Goal: Task Accomplishment & Management: Manage account settings

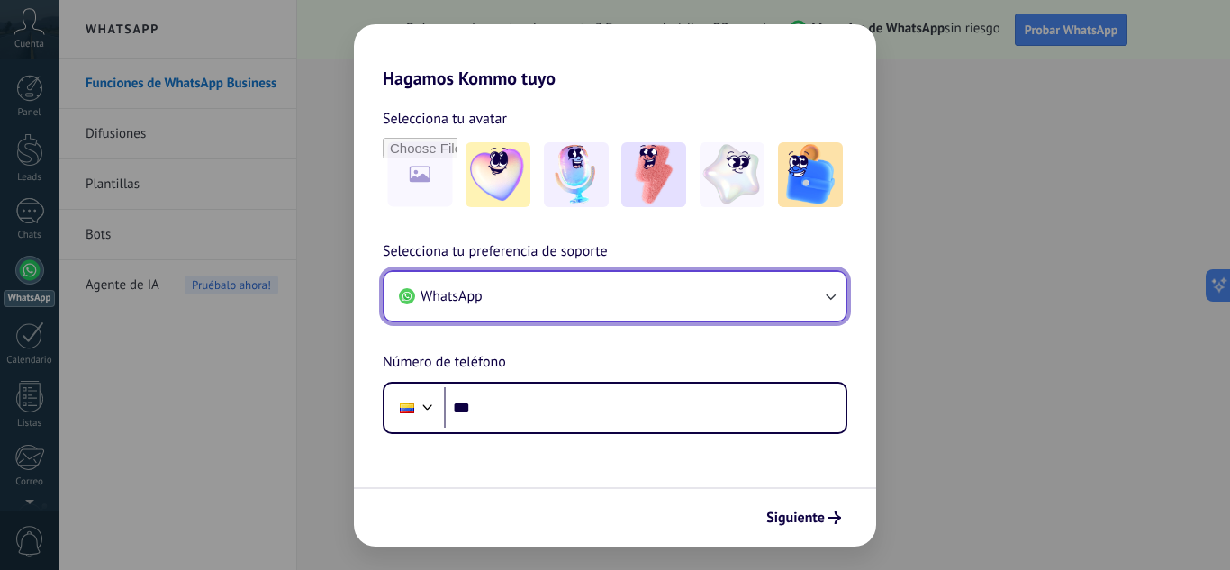
click at [835, 288] on icon "button" at bounding box center [830, 296] width 18 height 18
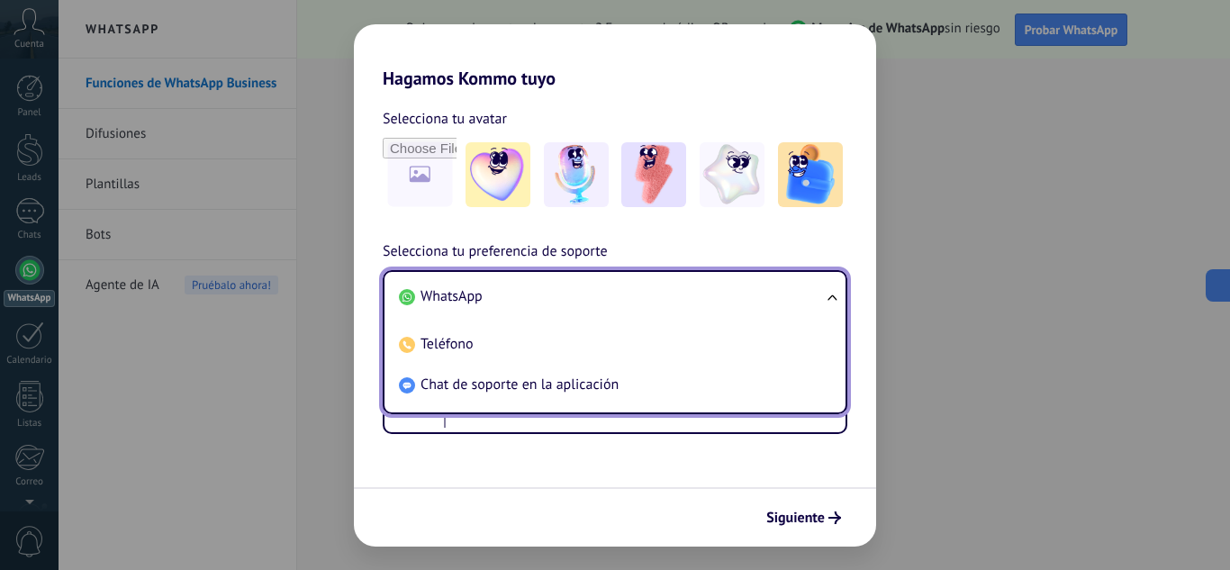
click at [763, 302] on li "WhatsApp" at bounding box center [611, 296] width 439 height 41
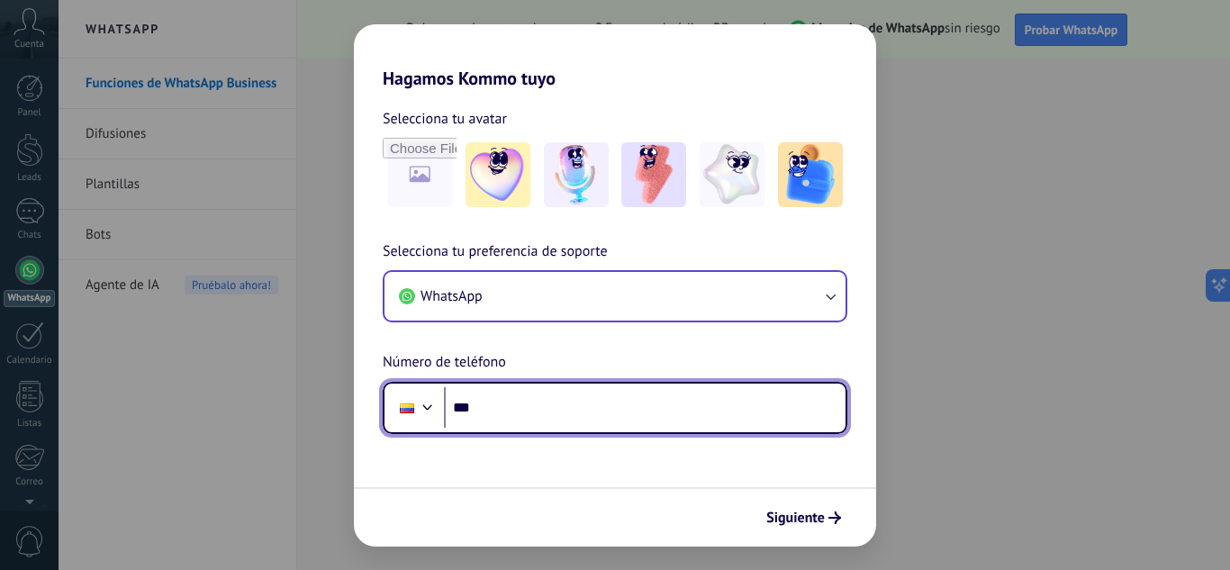
click at [686, 397] on input "***" at bounding box center [645, 407] width 402 height 41
type input "**********"
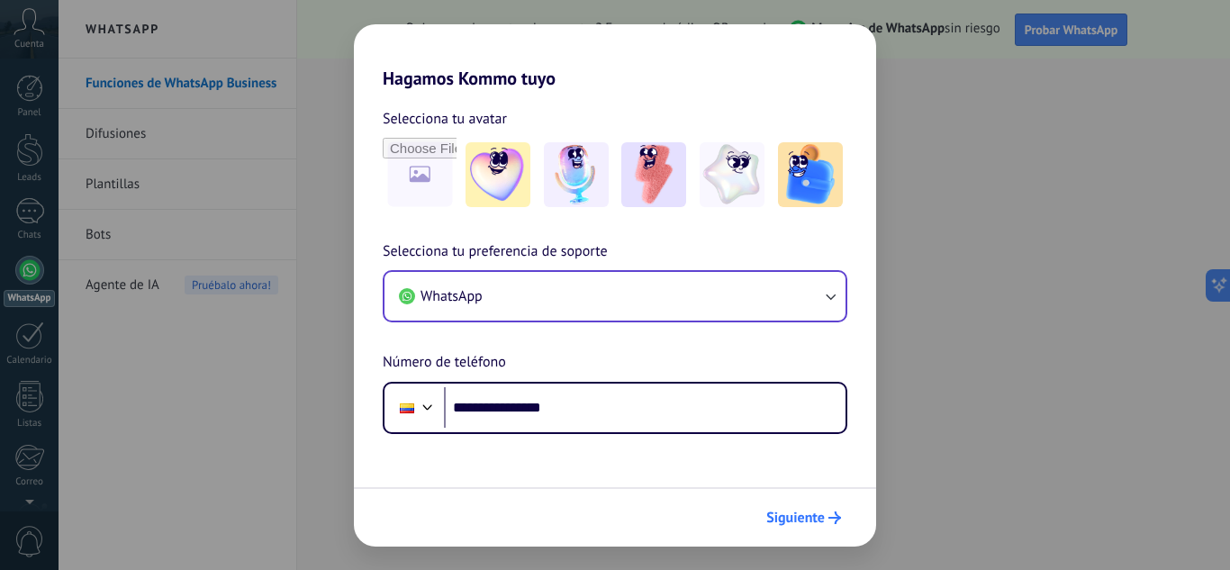
click at [806, 529] on button "Siguiente" at bounding box center [803, 517] width 91 height 31
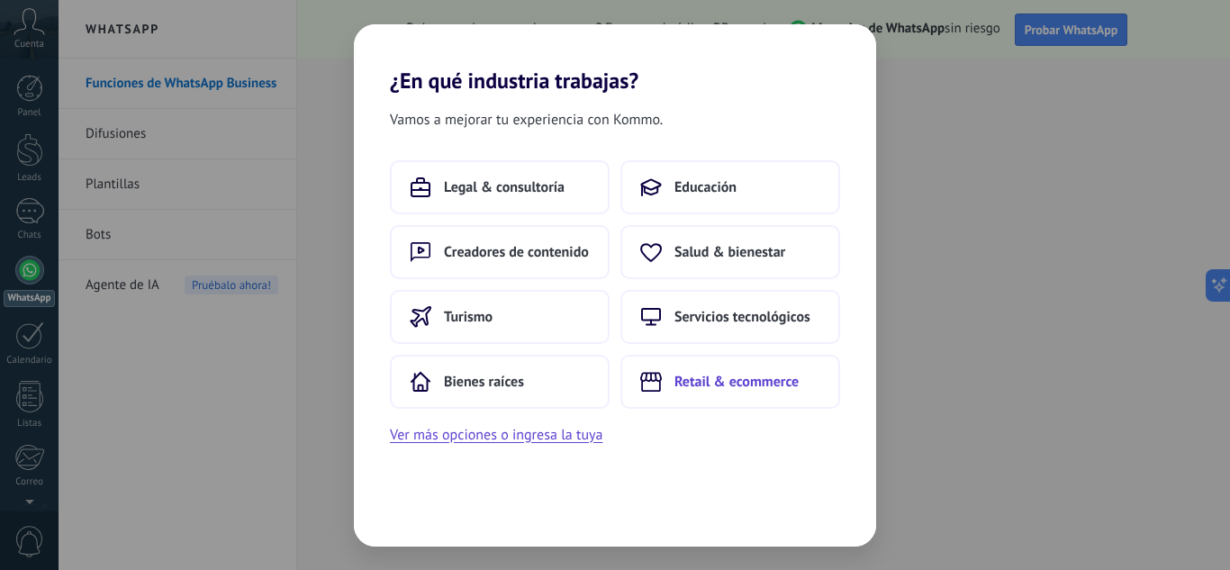
click at [724, 398] on button "Retail & ecommerce" at bounding box center [730, 382] width 220 height 54
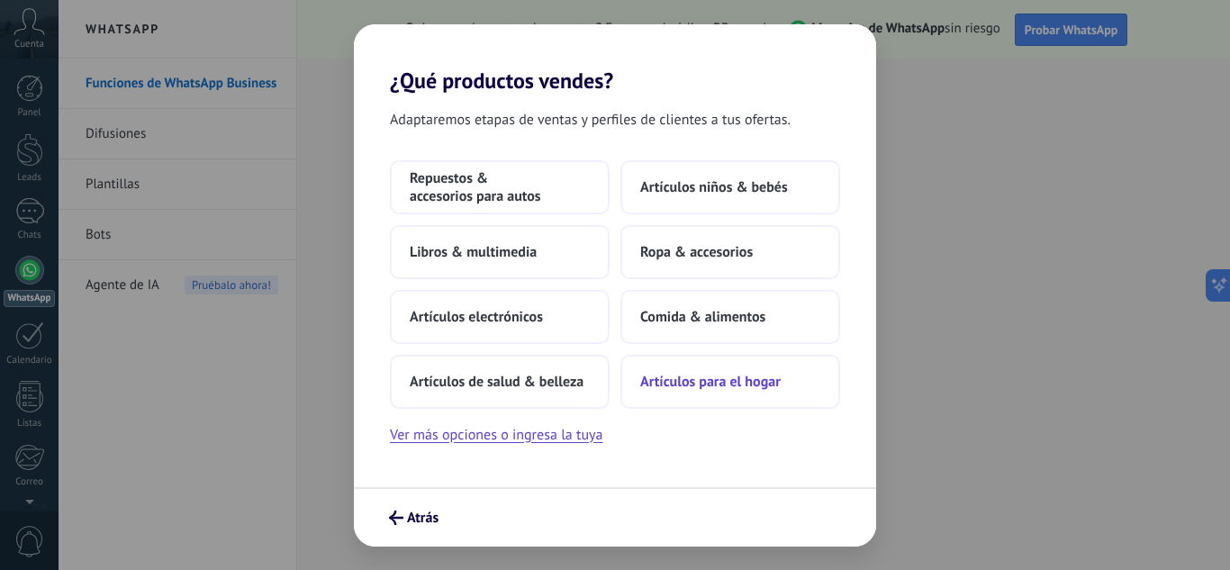
click at [724, 395] on button "Artículos para el hogar" at bounding box center [730, 382] width 220 height 54
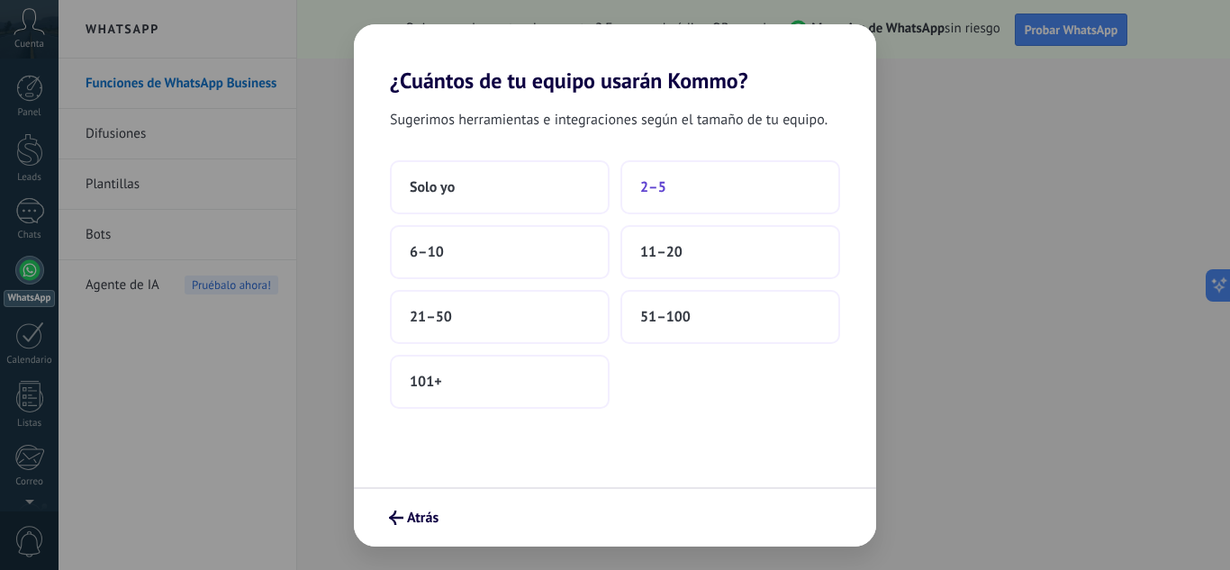
click at [732, 185] on button "2–5" at bounding box center [730, 187] width 220 height 54
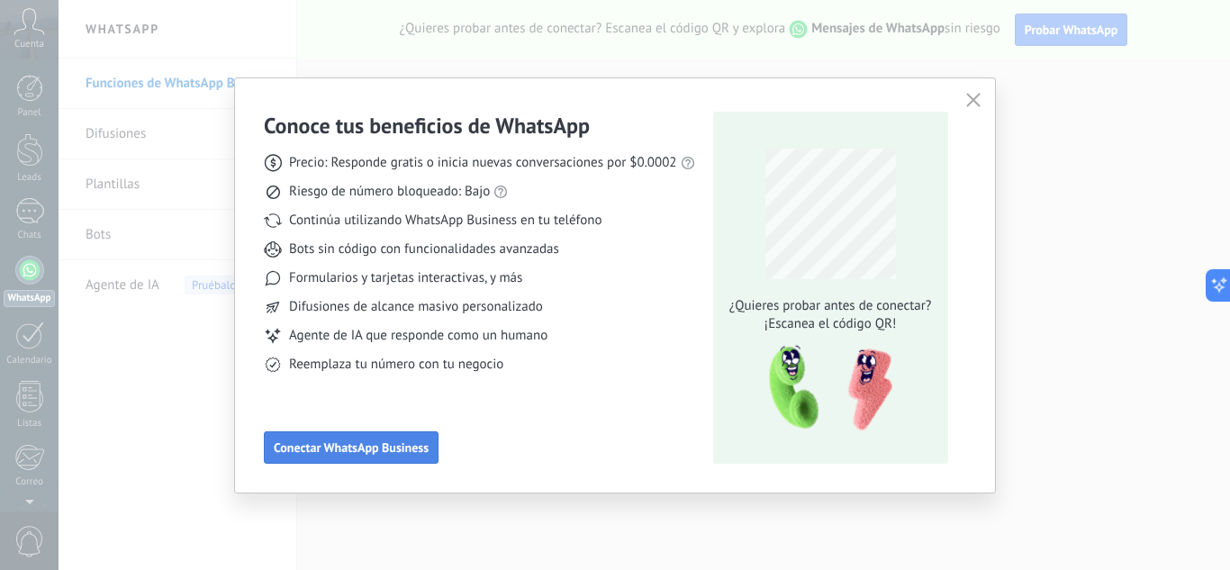
click at [403, 453] on span "Conectar WhatsApp Business" at bounding box center [351, 447] width 155 height 13
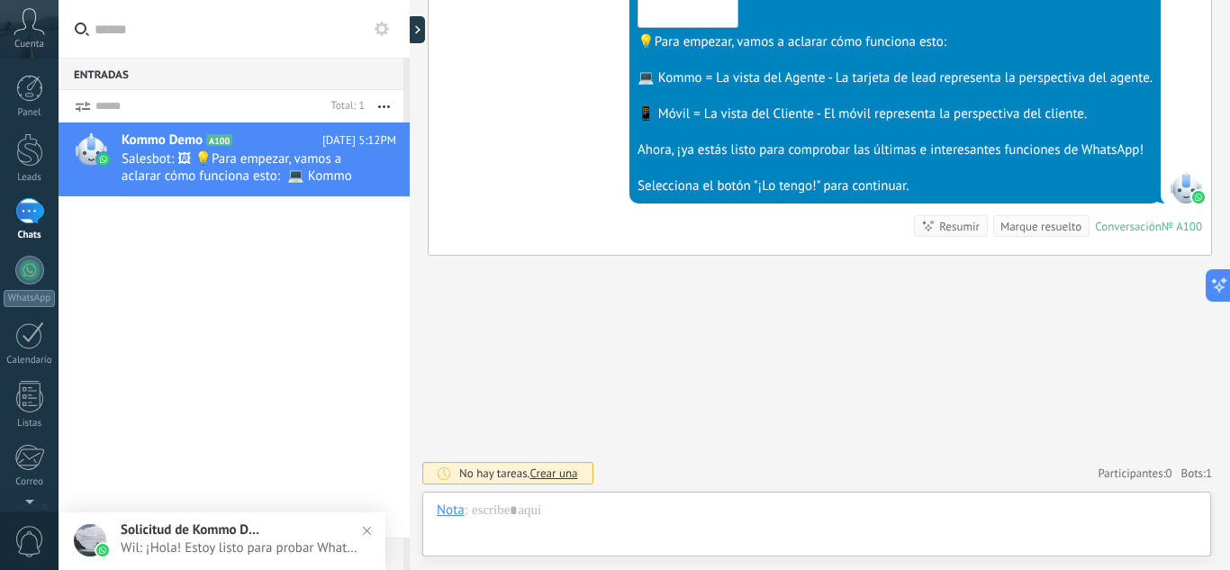
scroll to position [27, 0]
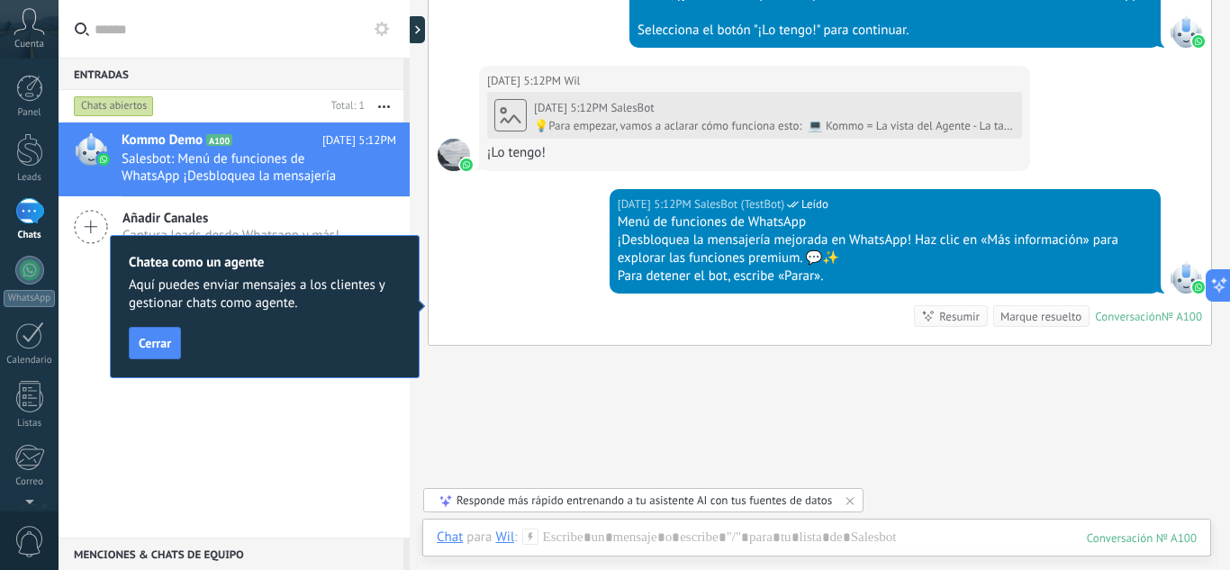
scroll to position [887, 0]
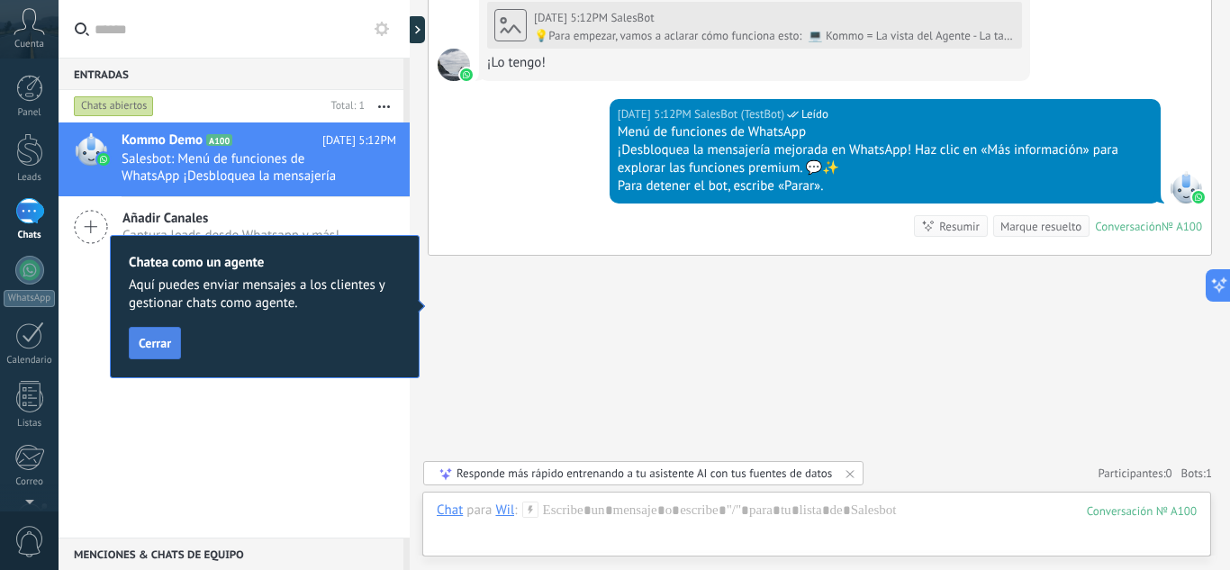
click at [145, 342] on span "Cerrar" at bounding box center [155, 343] width 32 height 13
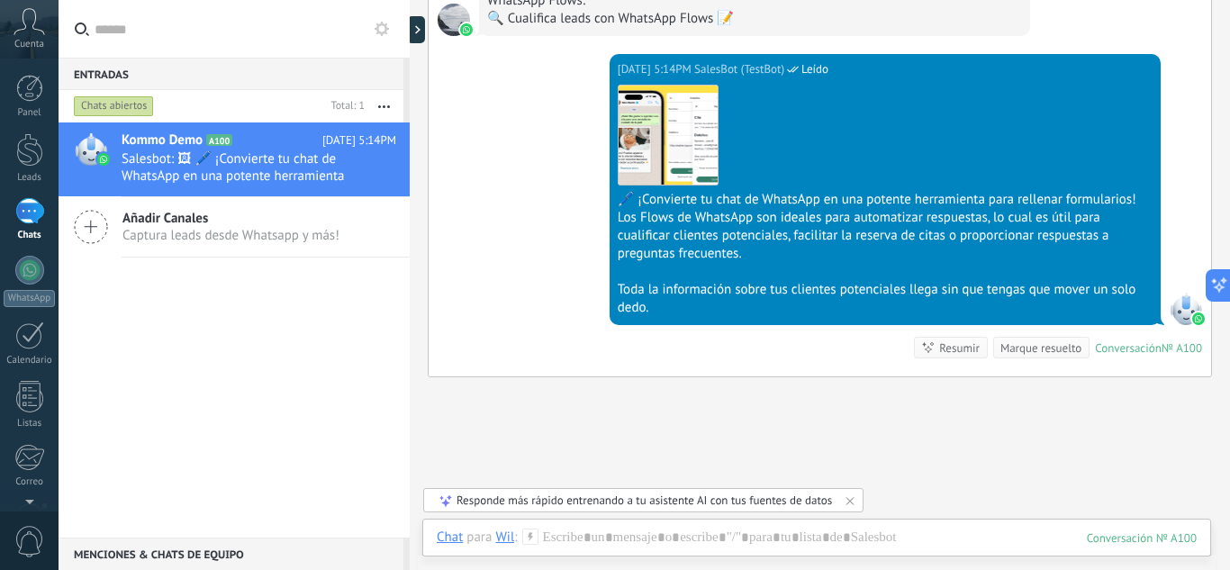
scroll to position [1226, 0]
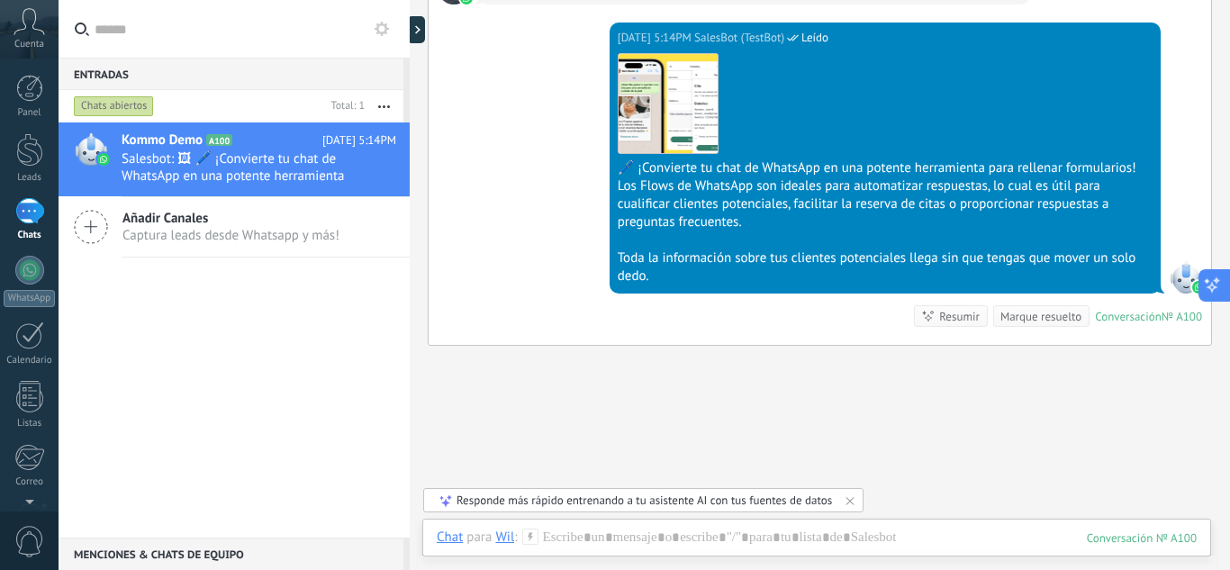
click at [1219, 284] on icon at bounding box center [1212, 284] width 19 height 19
type textarea "**********"
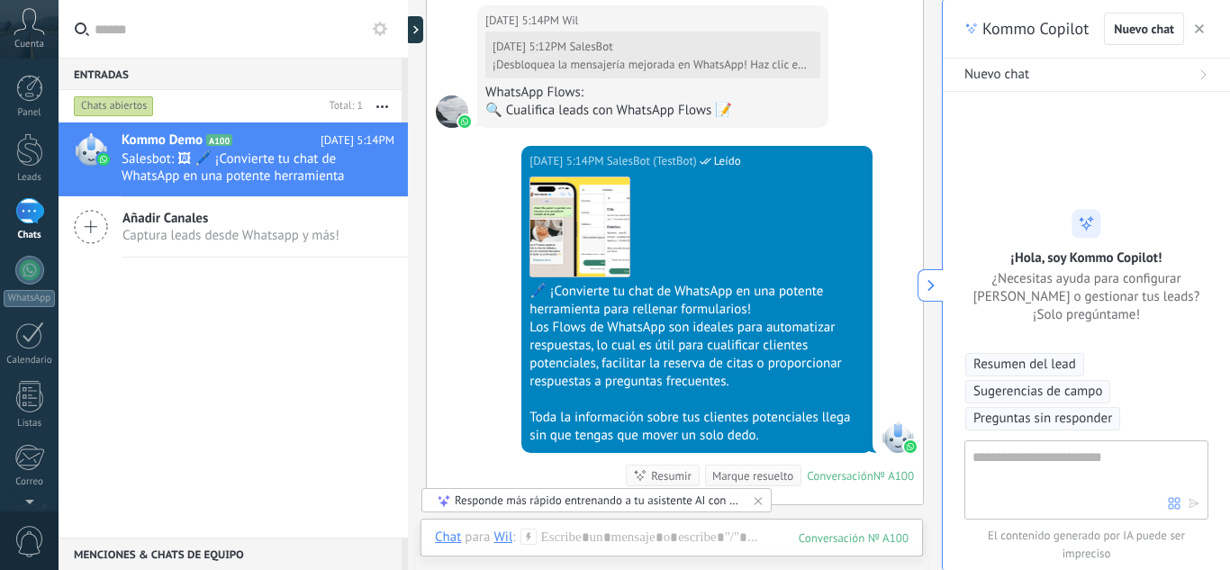
scroll to position [54, 0]
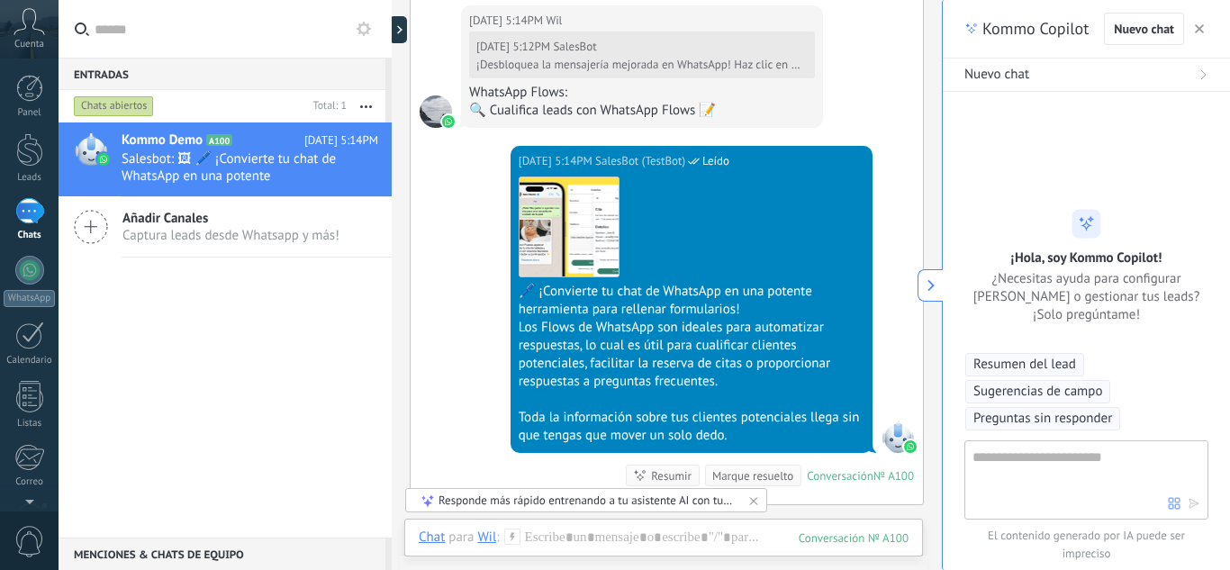
click at [1200, 28] on use "button" at bounding box center [1199, 28] width 9 height 9
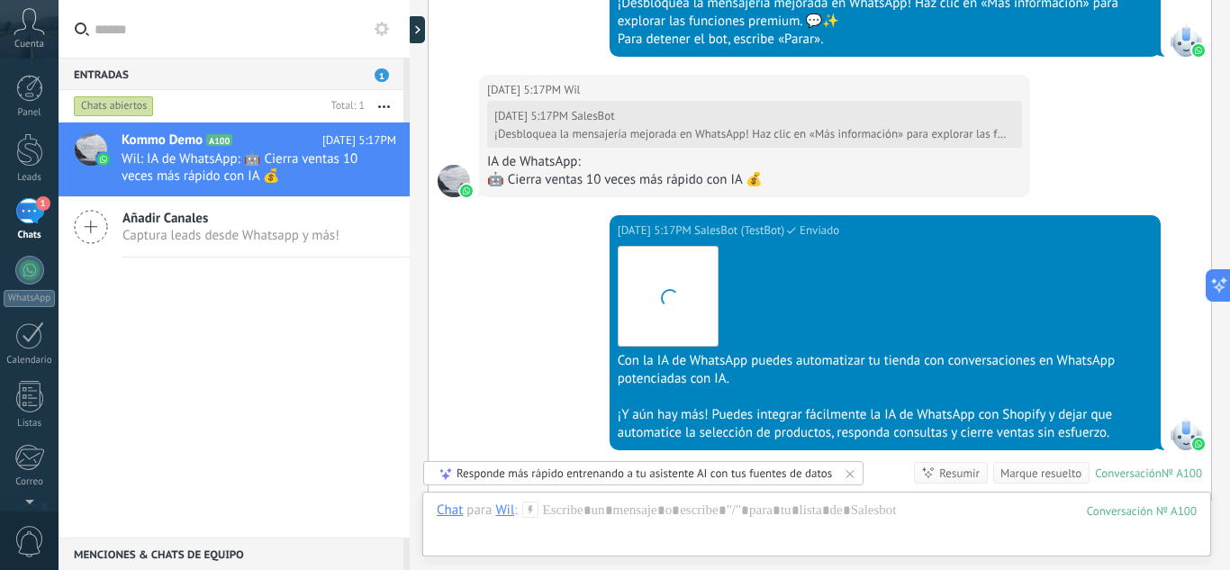
scroll to position [3306, 0]
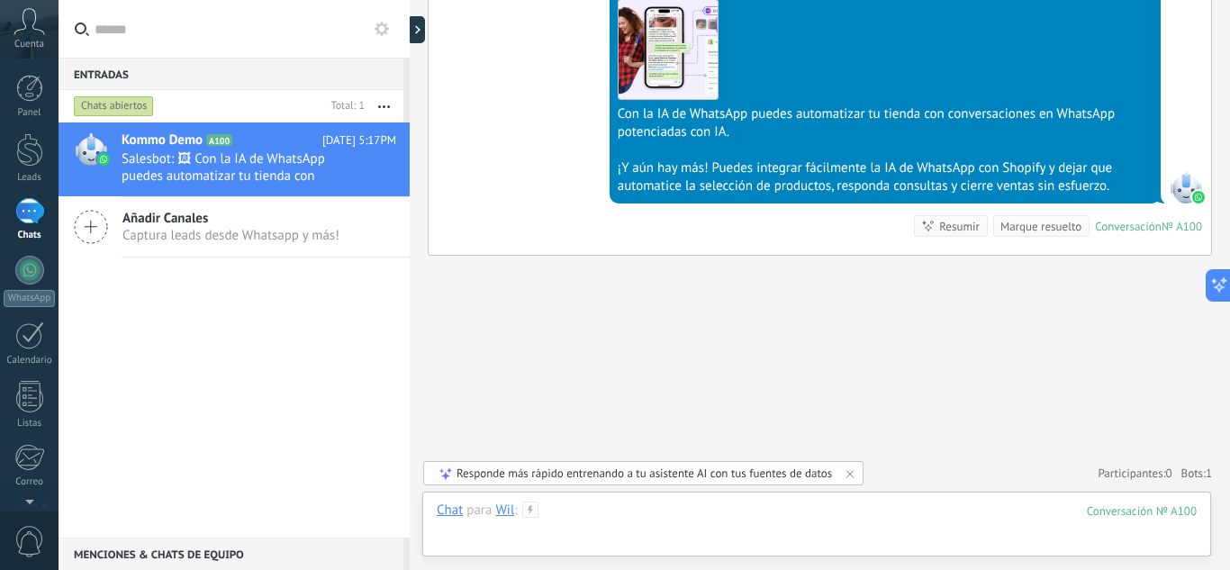
click at [730, 509] on div at bounding box center [817, 528] width 760 height 54
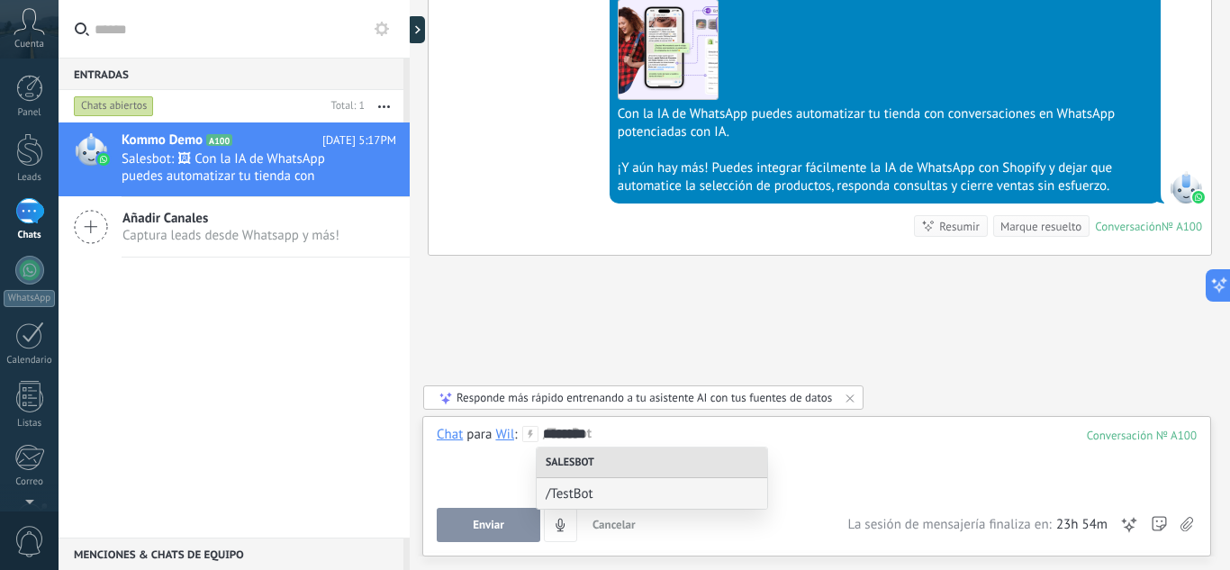
click at [503, 506] on div "Chat para Wil : 100 ******** /TestBot Enviar Cancelar Rastrear clics en links ?…" at bounding box center [817, 484] width 760 height 116
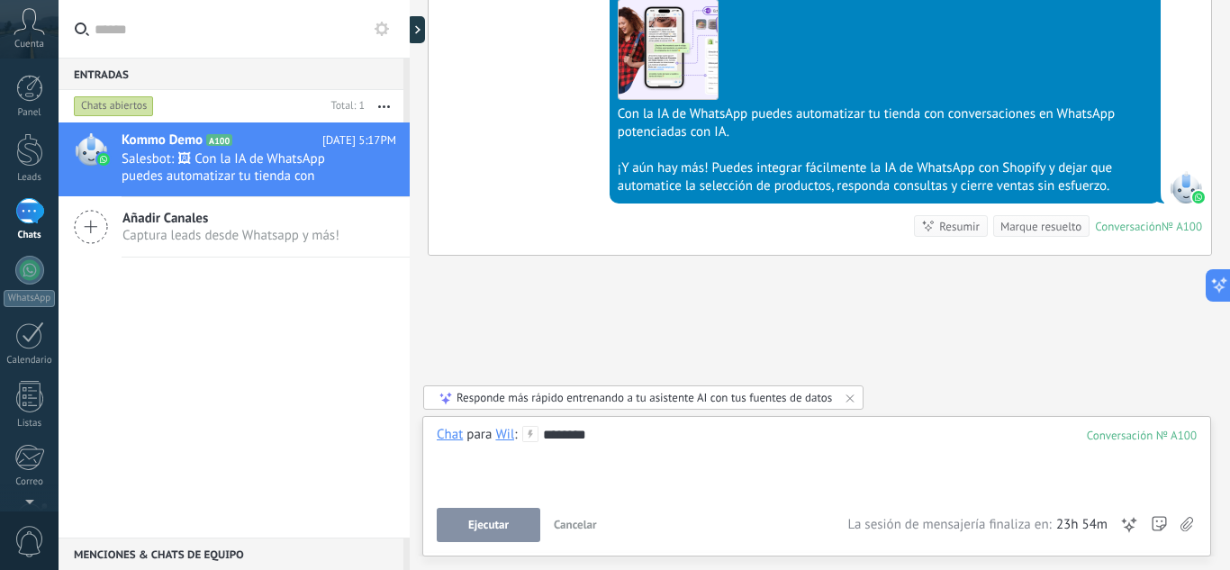
click at [500, 511] on button "Ejecutar" at bounding box center [489, 525] width 104 height 34
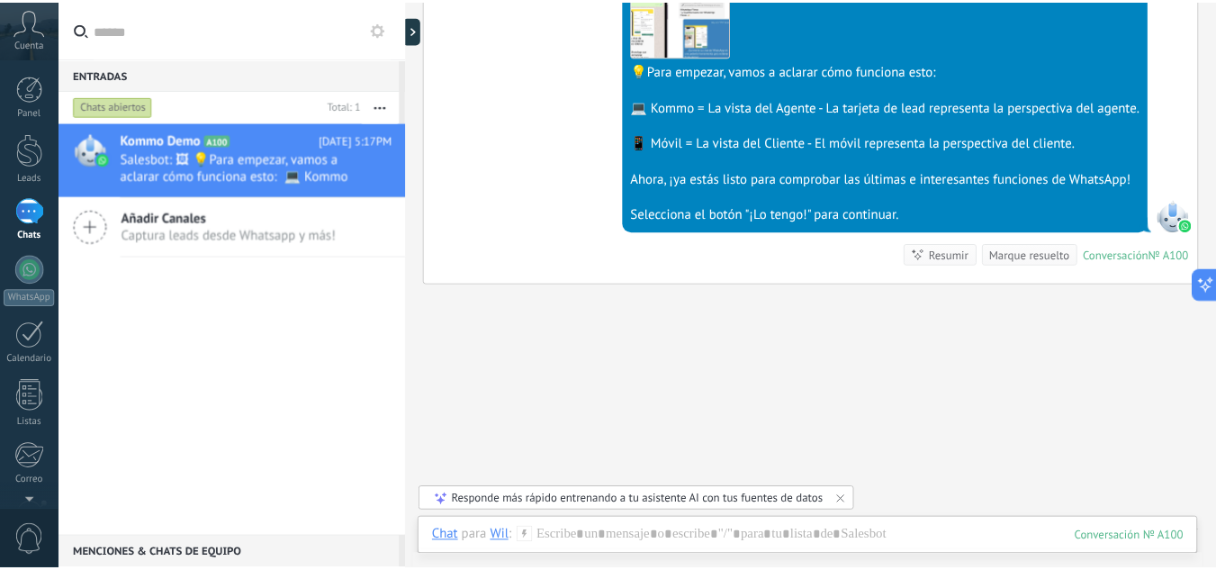
scroll to position [3803, 0]
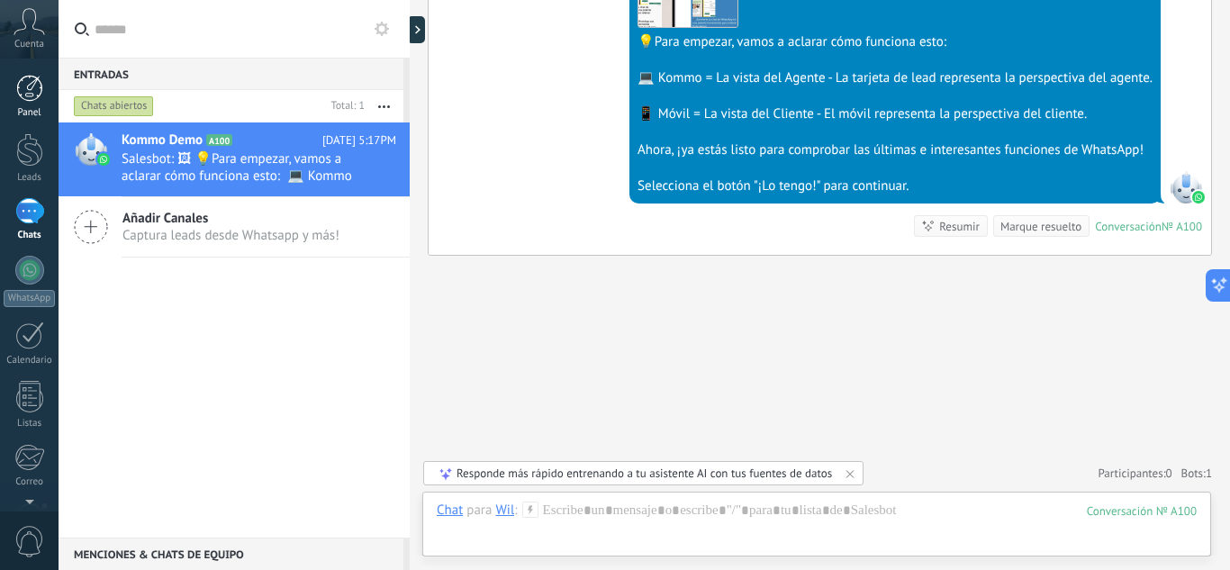
click at [30, 85] on div at bounding box center [29, 88] width 27 height 27
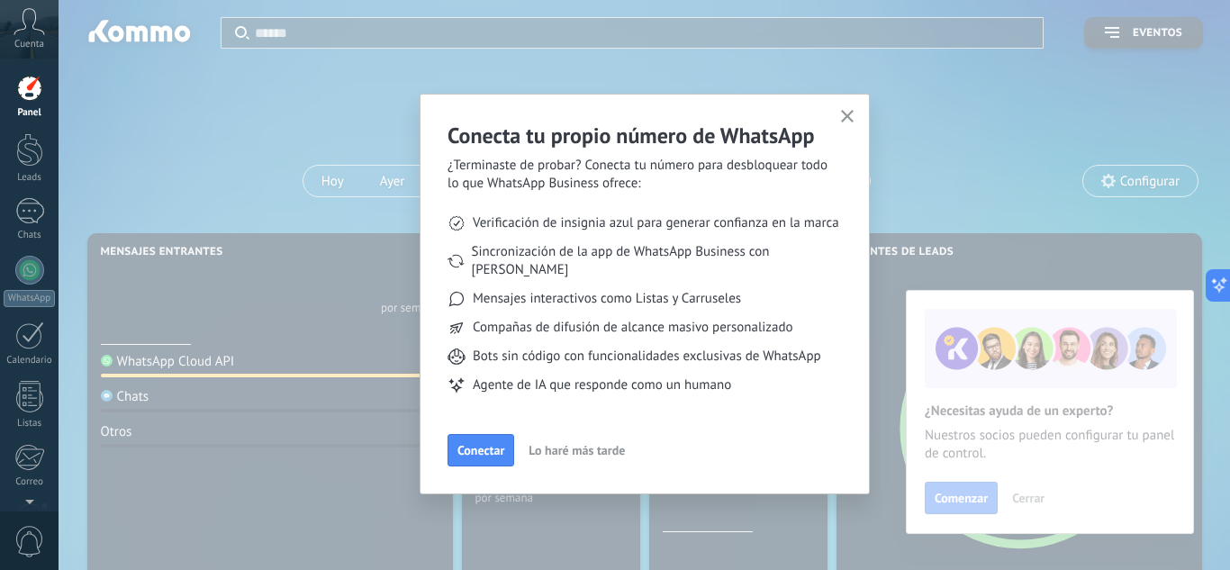
click at [846, 118] on use "button" at bounding box center [848, 117] width 14 height 14
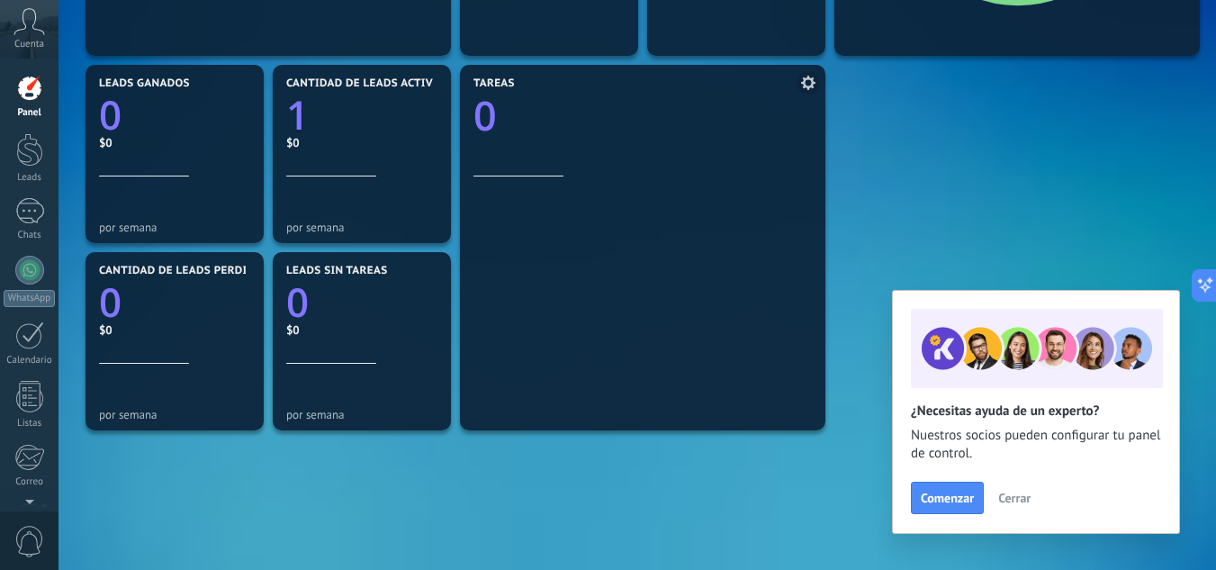
scroll to position [380, 0]
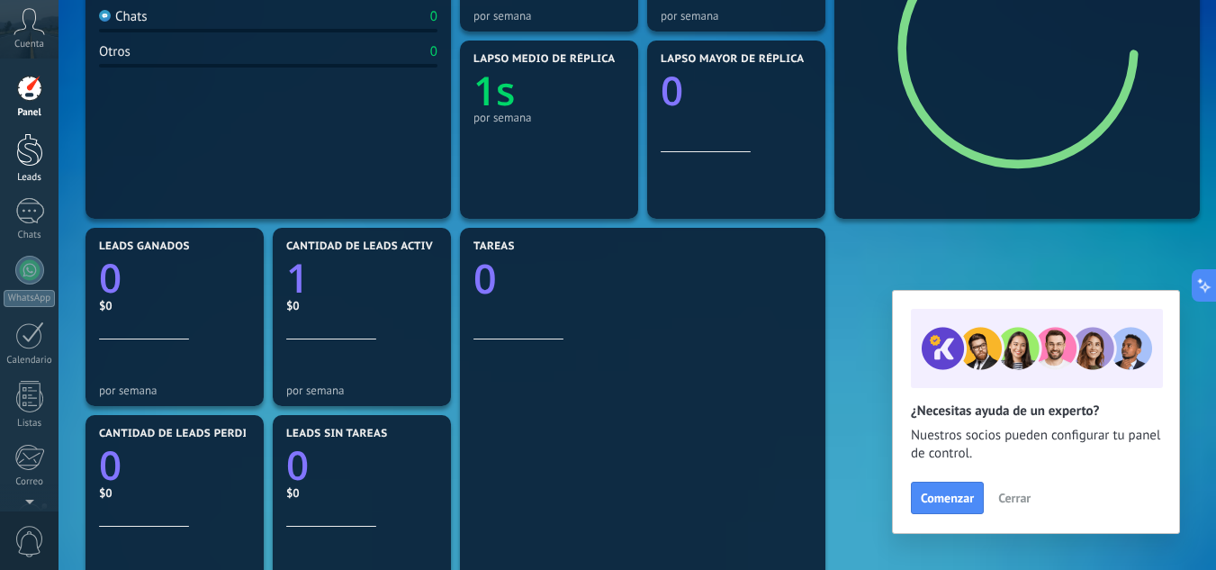
click at [16, 152] on div at bounding box center [29, 149] width 27 height 33
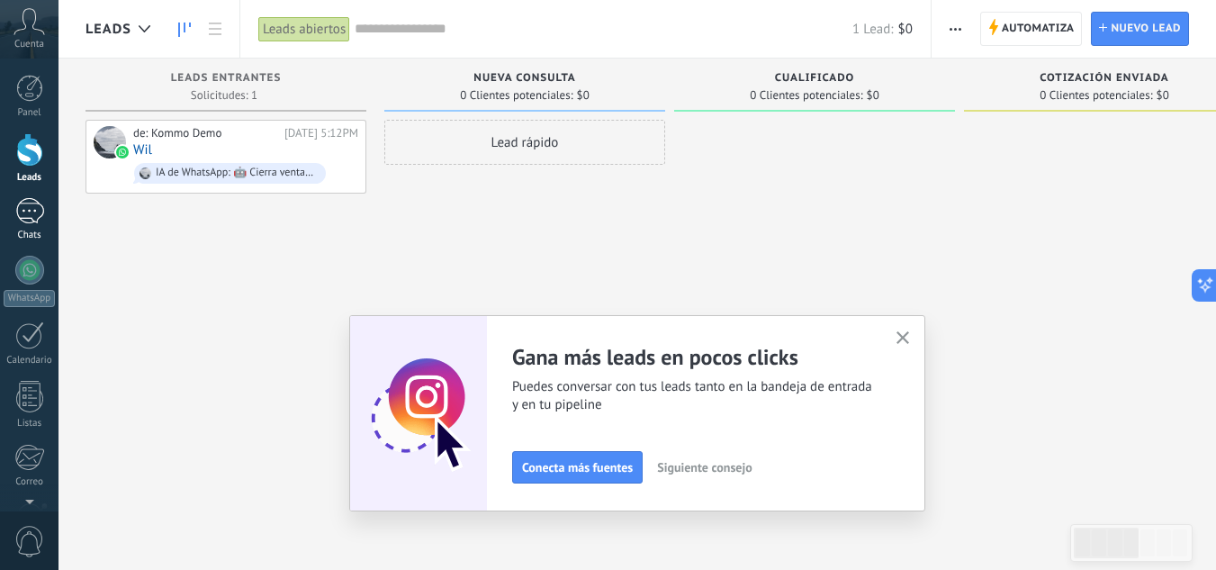
click at [29, 222] on div "1" at bounding box center [29, 211] width 29 height 26
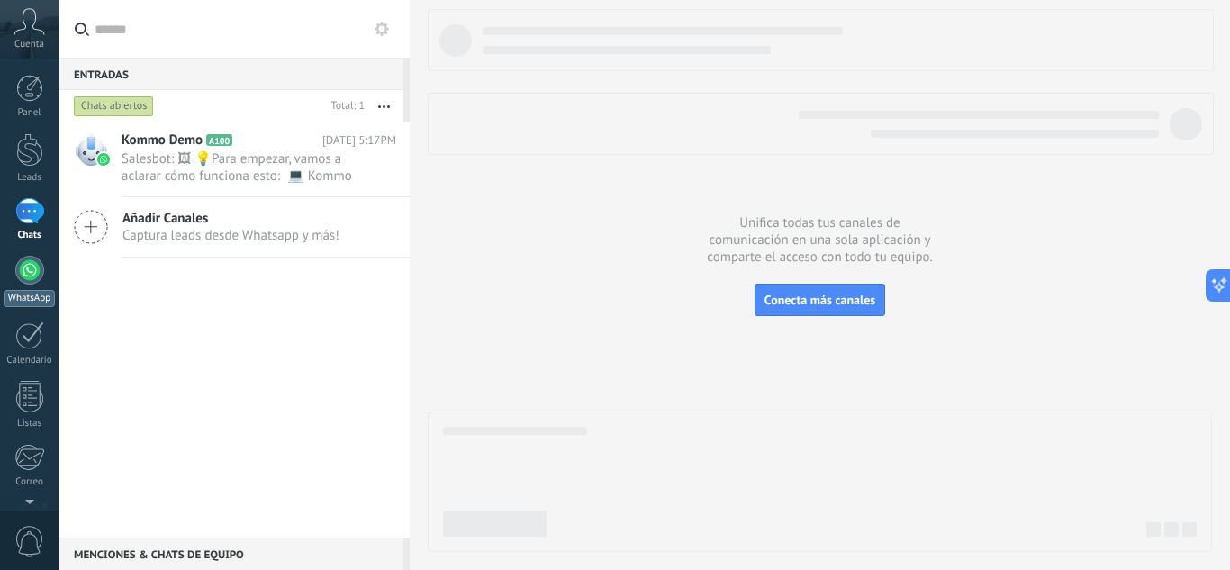
click at [25, 283] on div at bounding box center [29, 270] width 29 height 29
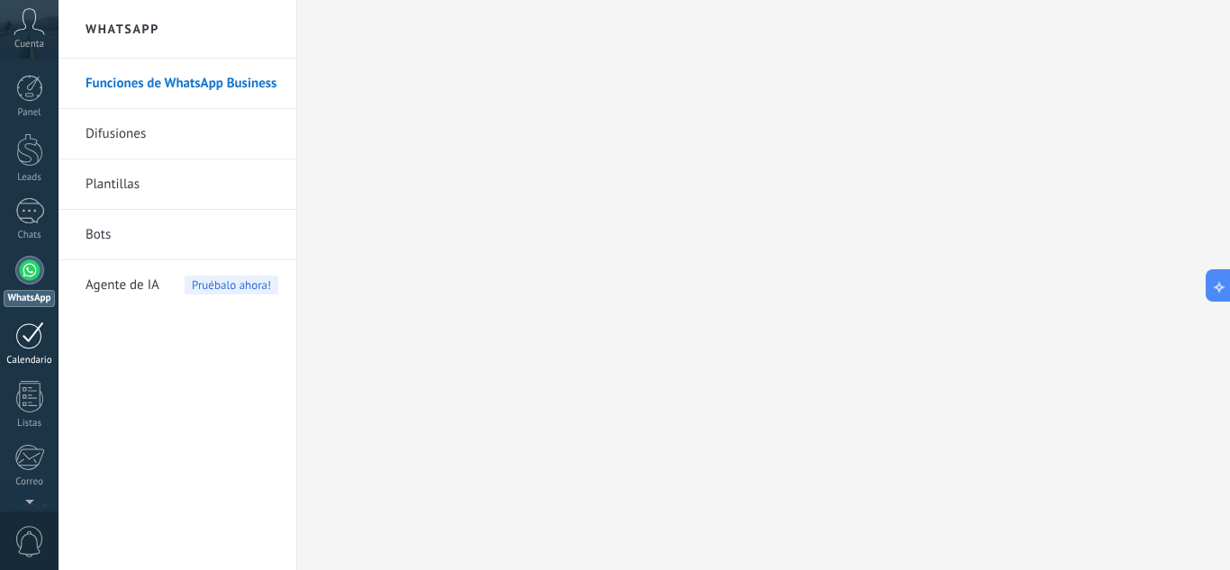
click at [32, 339] on div at bounding box center [29, 335] width 29 height 28
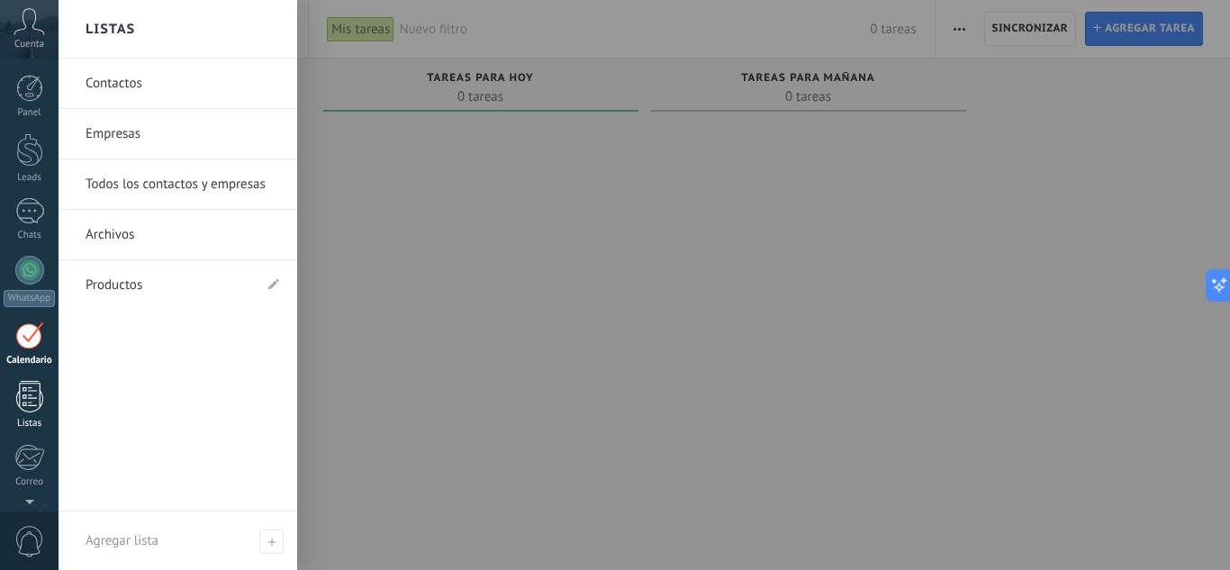
click at [47, 399] on link "Listas" at bounding box center [29, 405] width 59 height 49
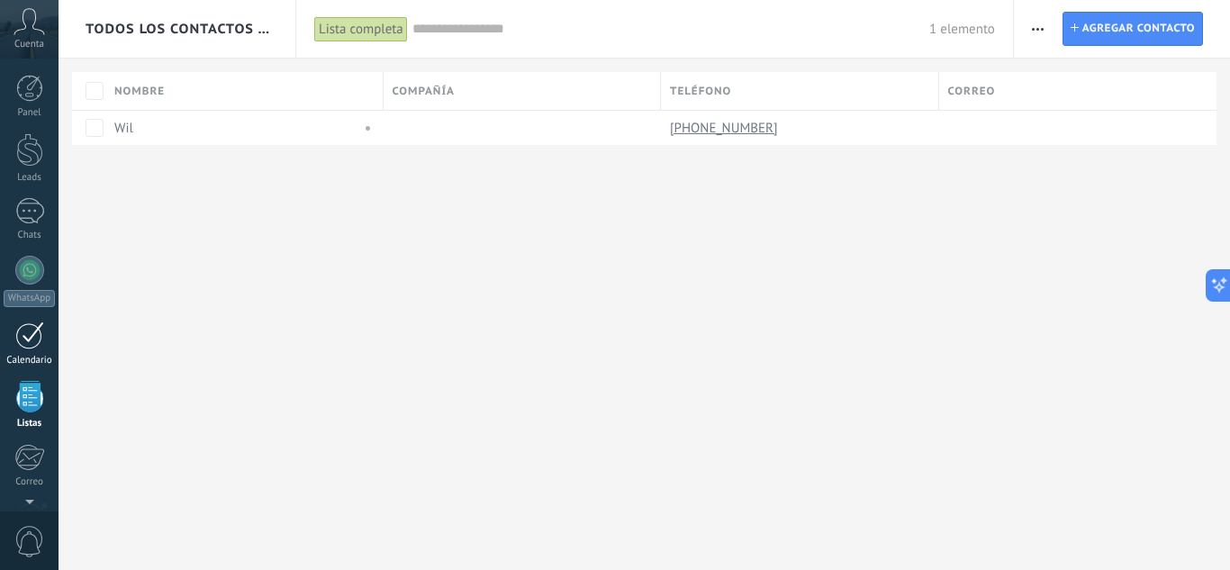
click at [41, 357] on div "Calendario" at bounding box center [30, 361] width 52 height 12
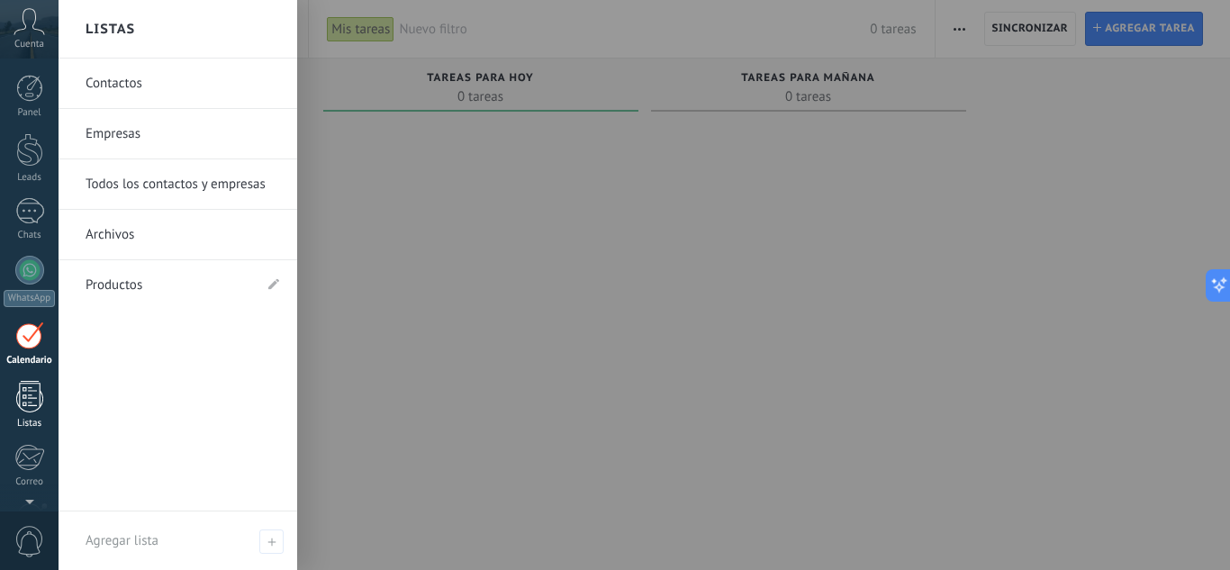
click at [38, 398] on div at bounding box center [29, 397] width 27 height 32
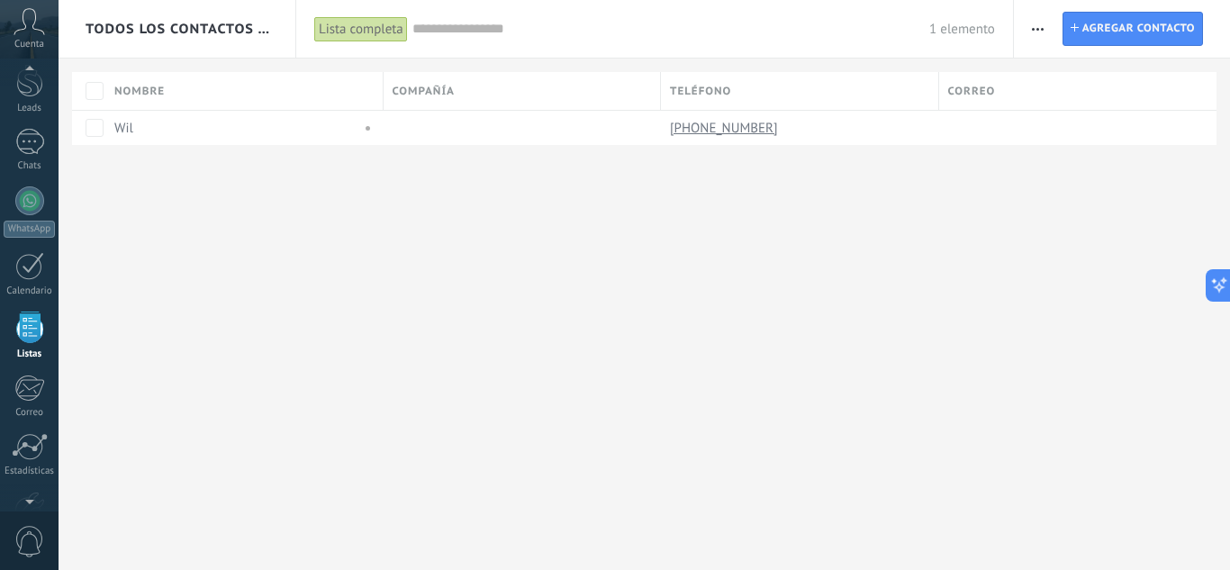
scroll to position [90, 0]
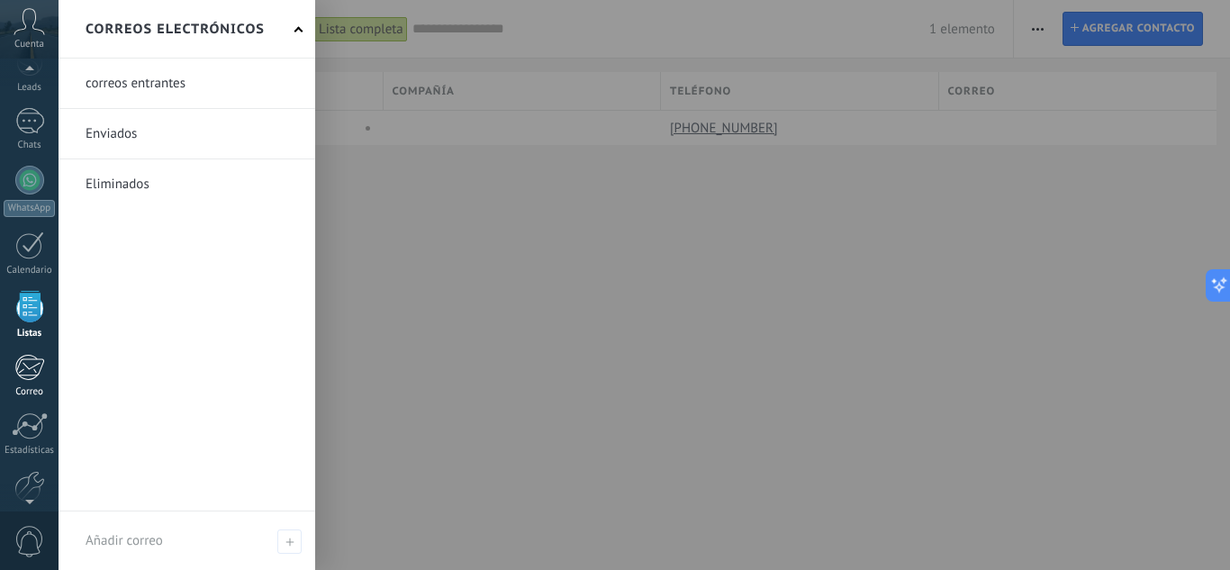
click at [37, 376] on div at bounding box center [29, 367] width 30 height 27
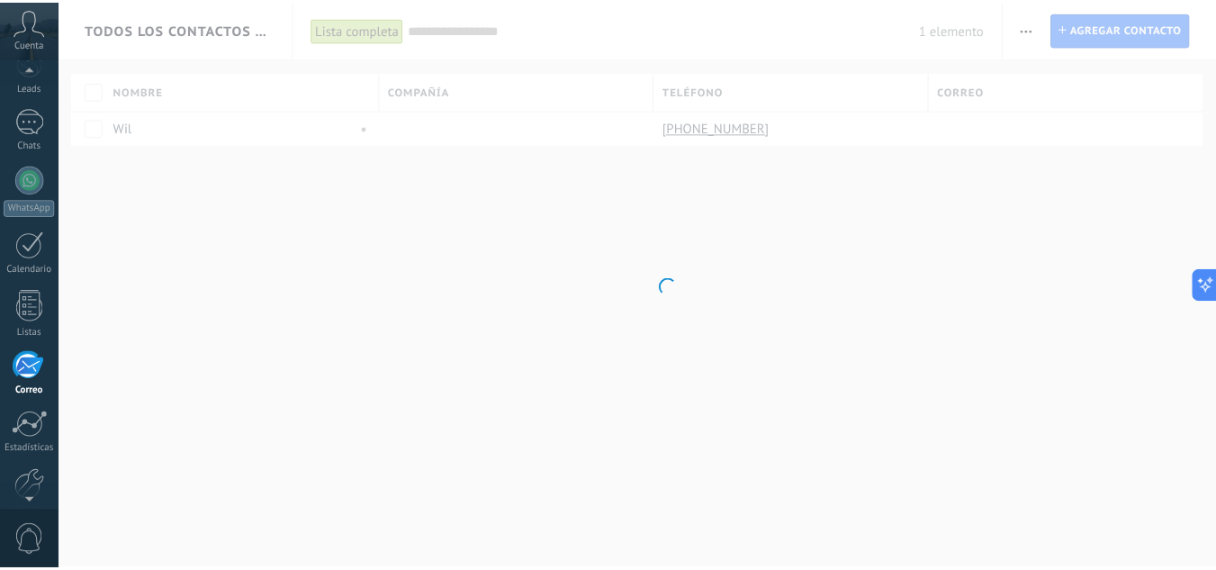
scroll to position [175, 0]
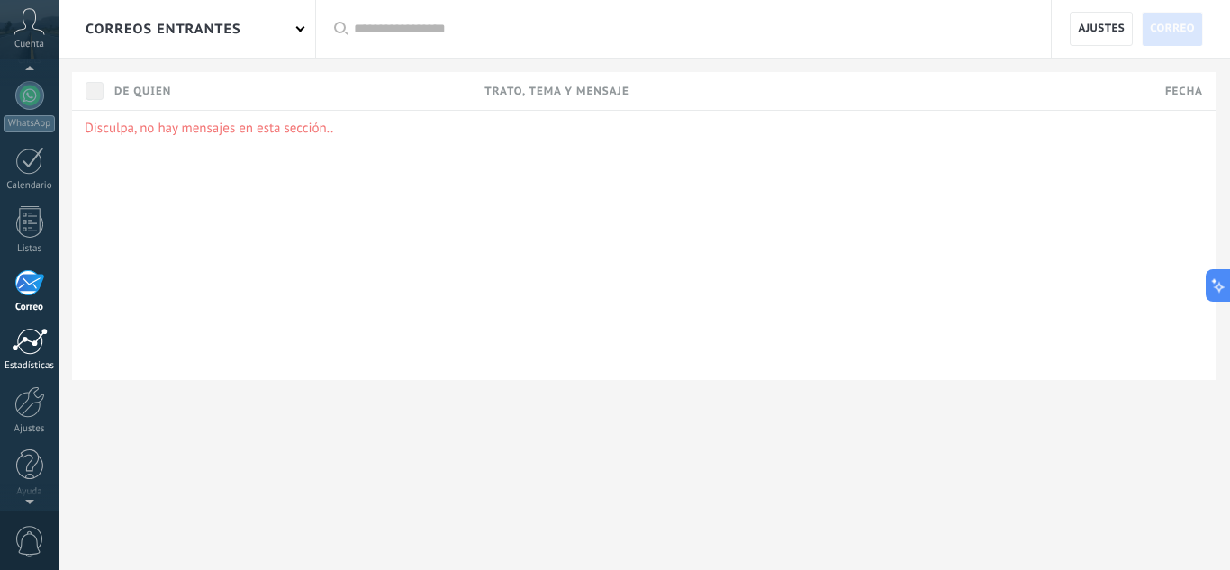
click at [29, 333] on div at bounding box center [30, 341] width 36 height 27
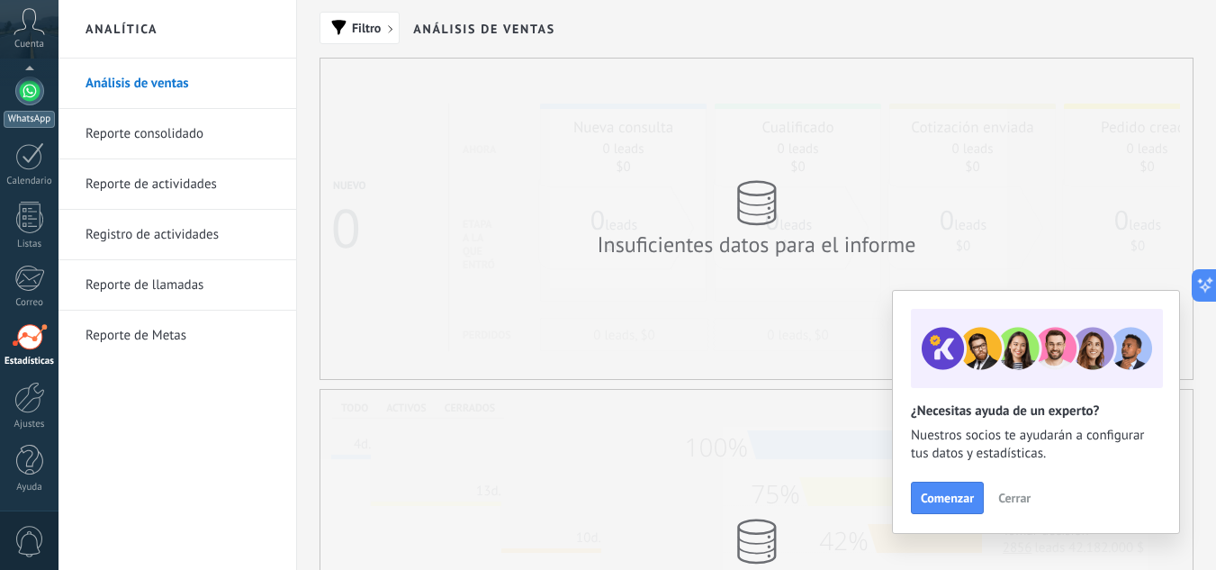
click at [42, 102] on link "WhatsApp" at bounding box center [29, 102] width 59 height 51
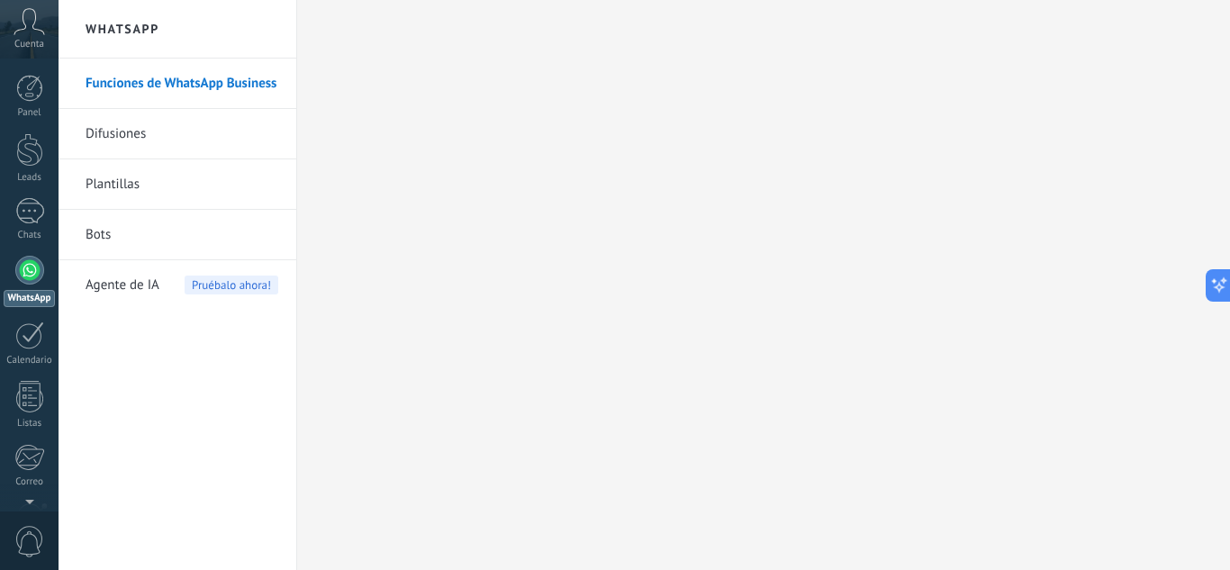
click at [26, 284] on div at bounding box center [29, 270] width 29 height 29
click at [14, 221] on link "1 Chats" at bounding box center [29, 219] width 59 height 43
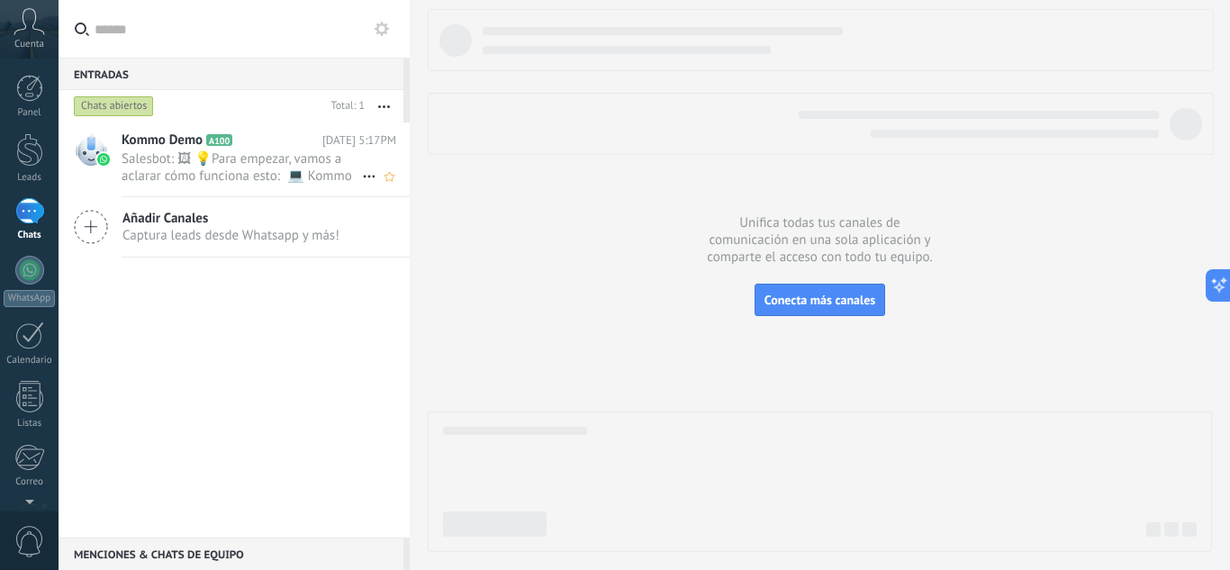
click at [182, 169] on span "Salesbot: 🖼 💡Para empezar, vamos a aclarar cómo funciona esto: 💻 Kommo = La vis…" at bounding box center [242, 167] width 240 height 34
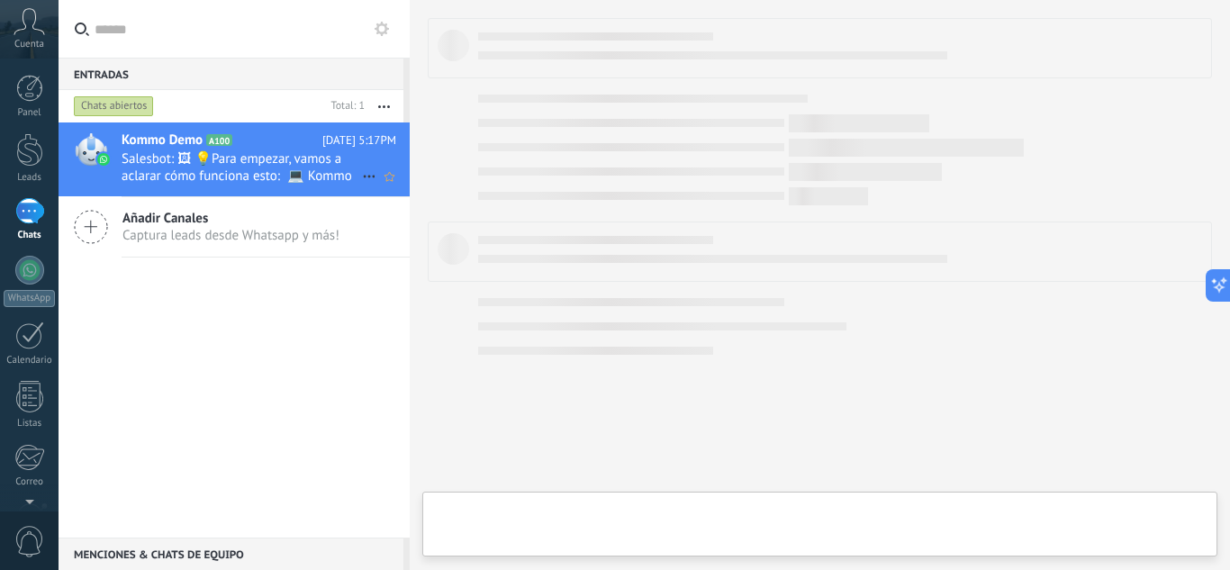
type textarea "**********"
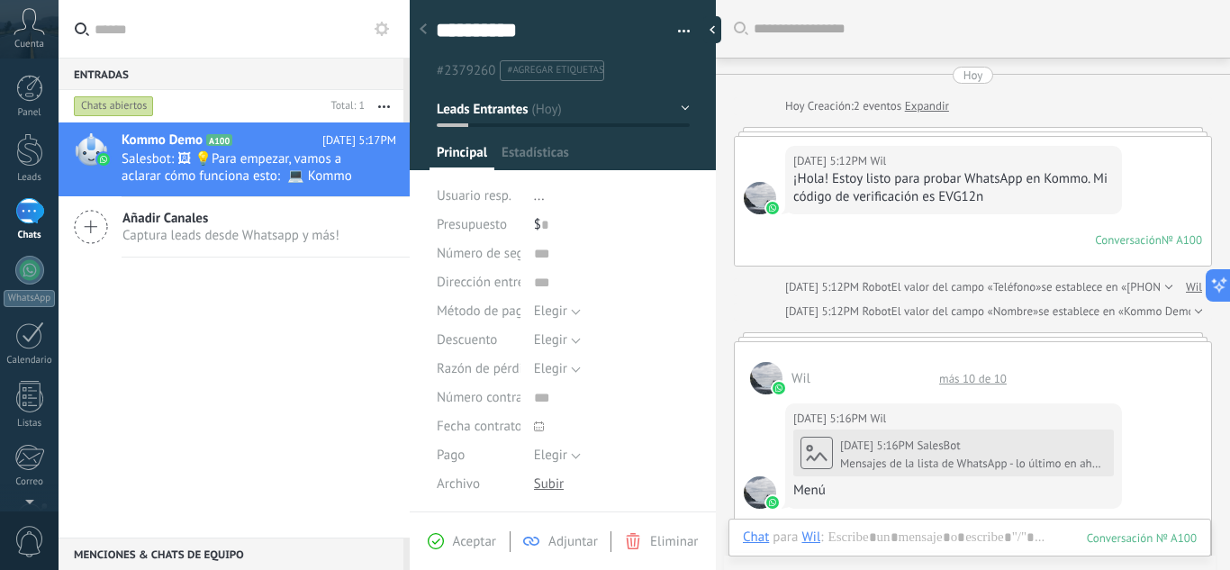
scroll to position [1973, 0]
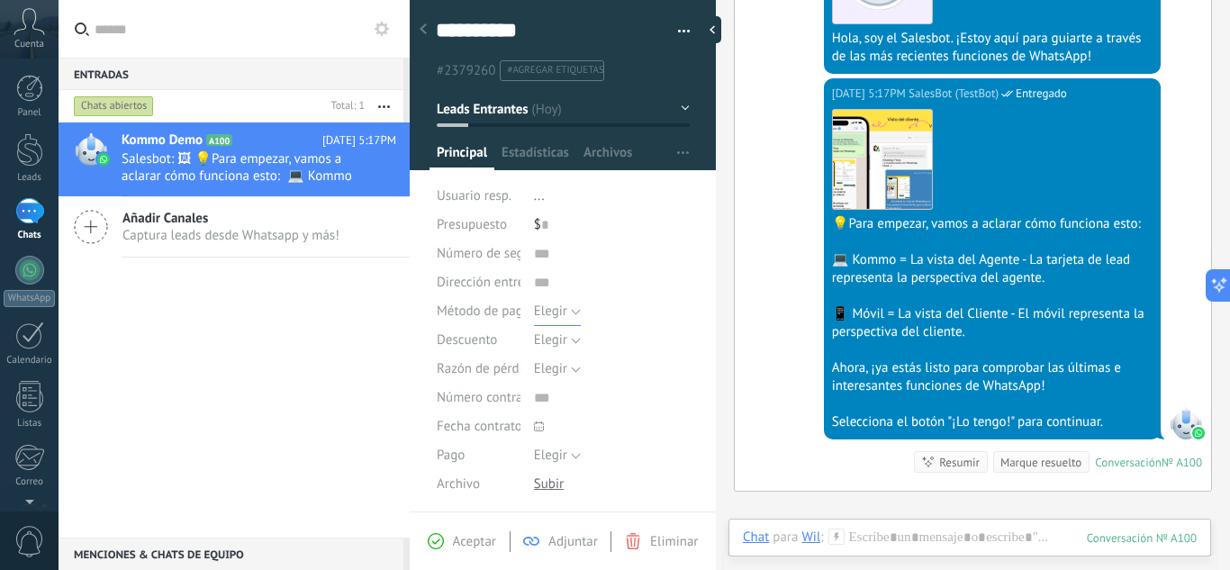
click at [555, 303] on button "Elegir" at bounding box center [557, 311] width 47 height 29
click at [369, 321] on div "Kommo Demo A100 [DATE] 5:17PM Salesbot: 🖼 💡Para empezar, vamos a aclarar cómo f…" at bounding box center [234, 329] width 351 height 415
click at [553, 157] on span "Estadísticas" at bounding box center [535, 157] width 68 height 26
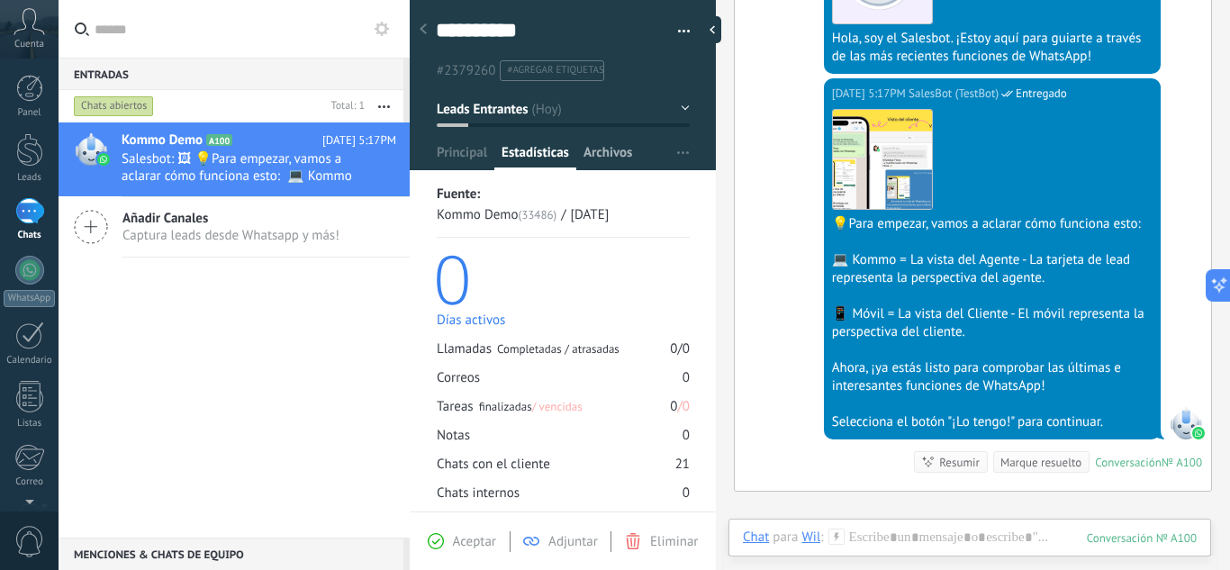
click at [614, 156] on span "Archivos" at bounding box center [607, 157] width 49 height 26
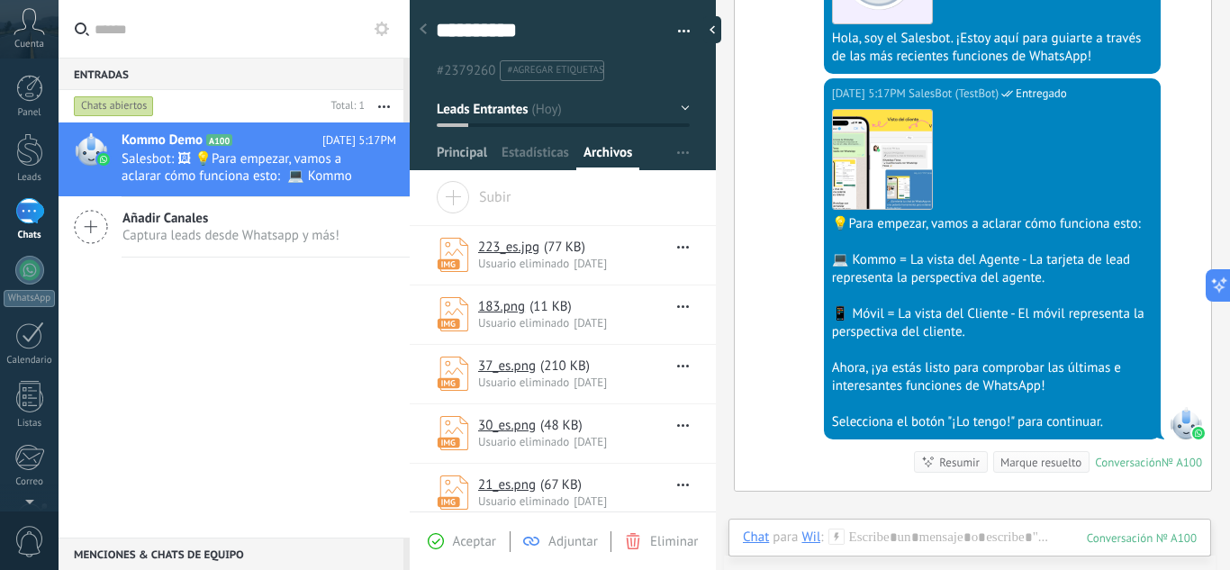
click at [457, 148] on span "Principal" at bounding box center [462, 157] width 50 height 26
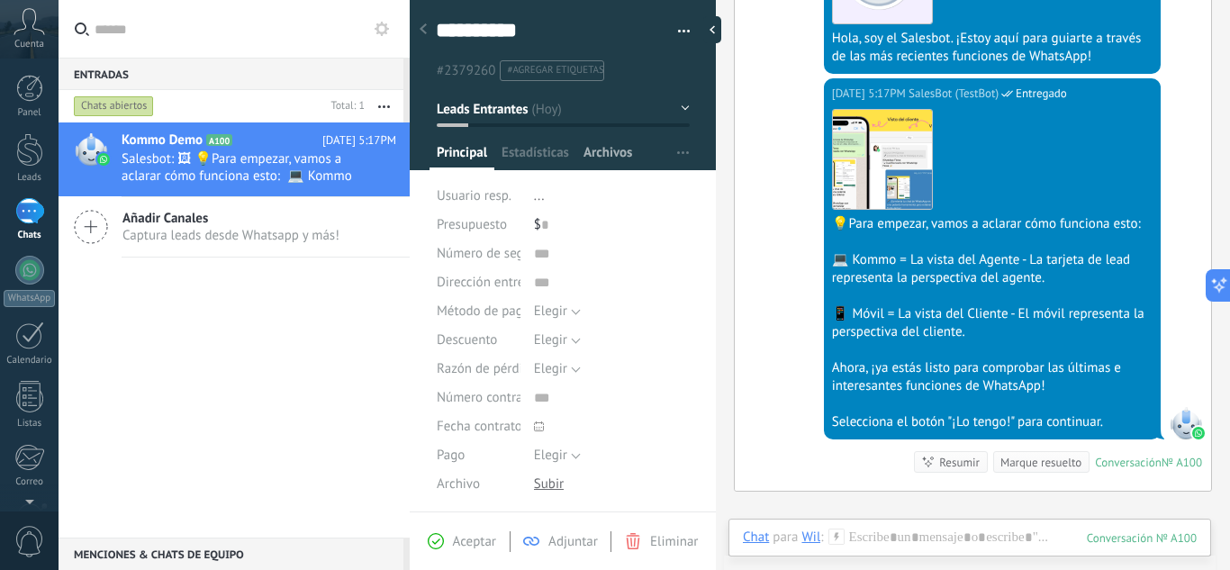
click at [597, 149] on span "Archivos" at bounding box center [607, 157] width 49 height 26
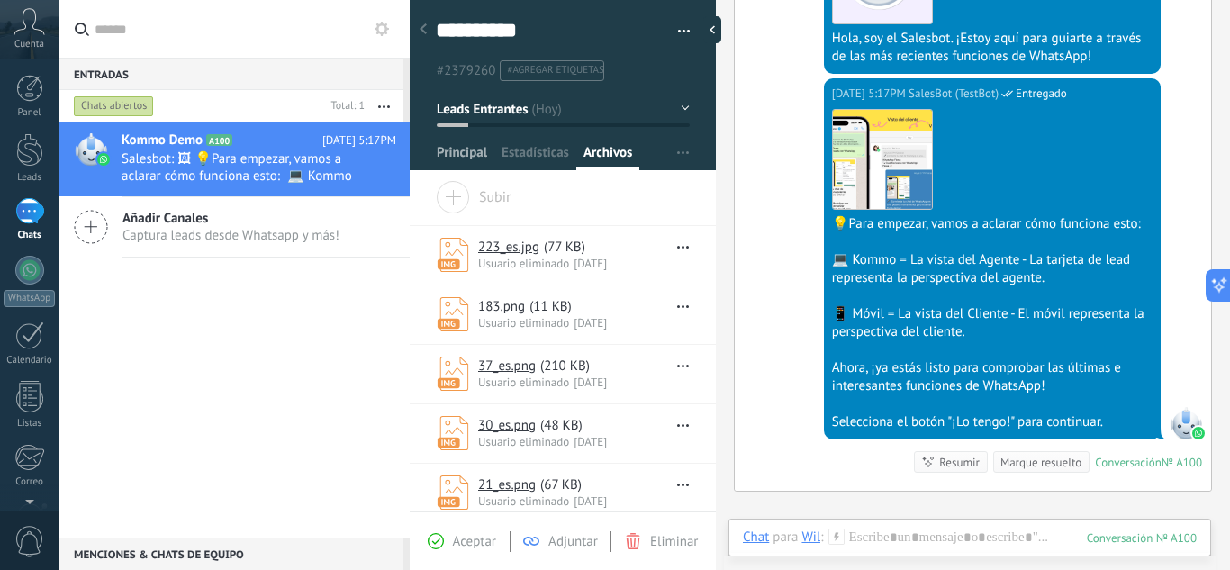
click at [466, 157] on span "Principal" at bounding box center [462, 157] width 50 height 26
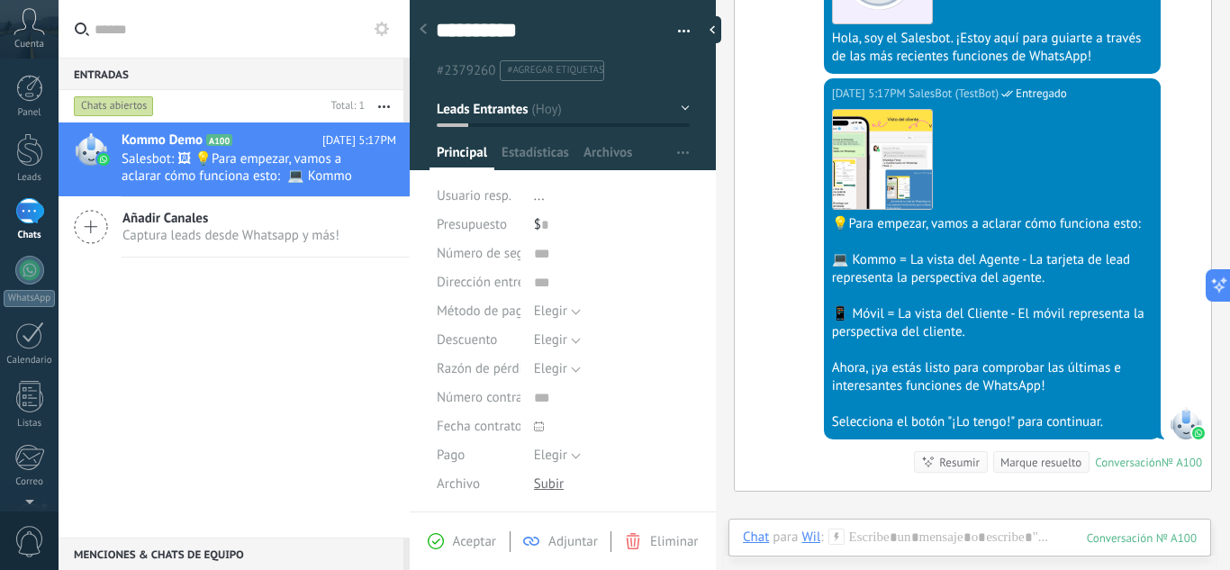
click at [469, 192] on span "Usuario resp." at bounding box center [474, 195] width 75 height 17
click at [536, 198] on span "..." at bounding box center [539, 195] width 11 height 17
type input "*"
click at [495, 248] on span "Número de seguimiento" at bounding box center [506, 254] width 139 height 14
click at [535, 257] on input "text" at bounding box center [612, 253] width 156 height 29
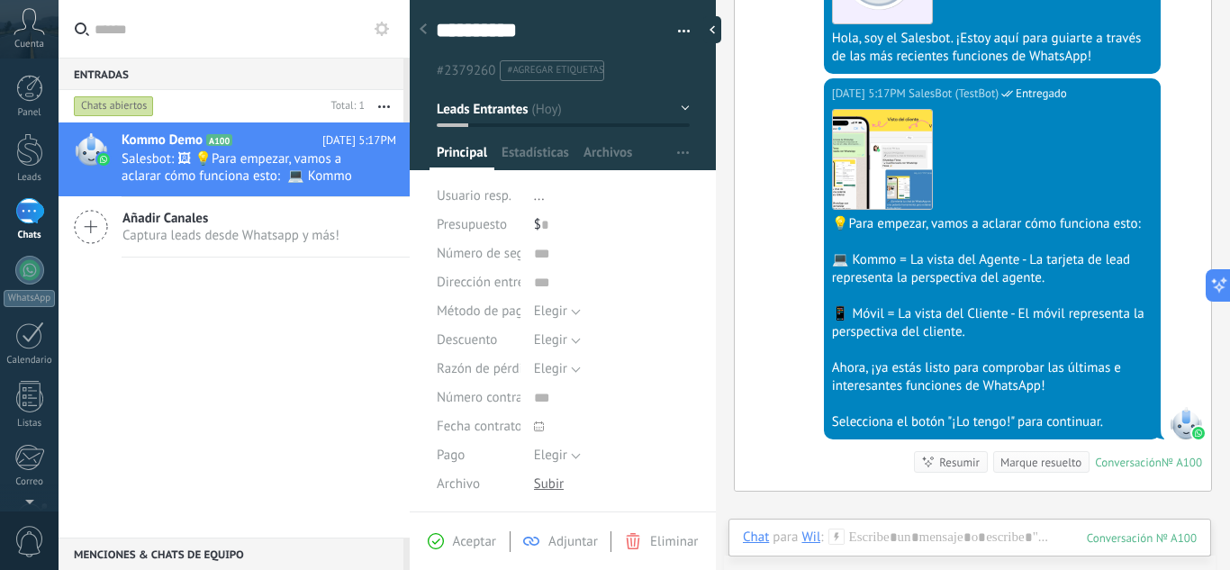
click at [502, 294] on div "Dirección entrega" at bounding box center [479, 282] width 84 height 29
click at [508, 285] on span "Dirección entrega" at bounding box center [488, 282] width 102 height 14
click at [537, 281] on input "text" at bounding box center [612, 282] width 156 height 29
click at [516, 311] on span "Método de pago" at bounding box center [484, 311] width 94 height 14
click at [544, 310] on span "Elegir" at bounding box center [550, 310] width 33 height 17
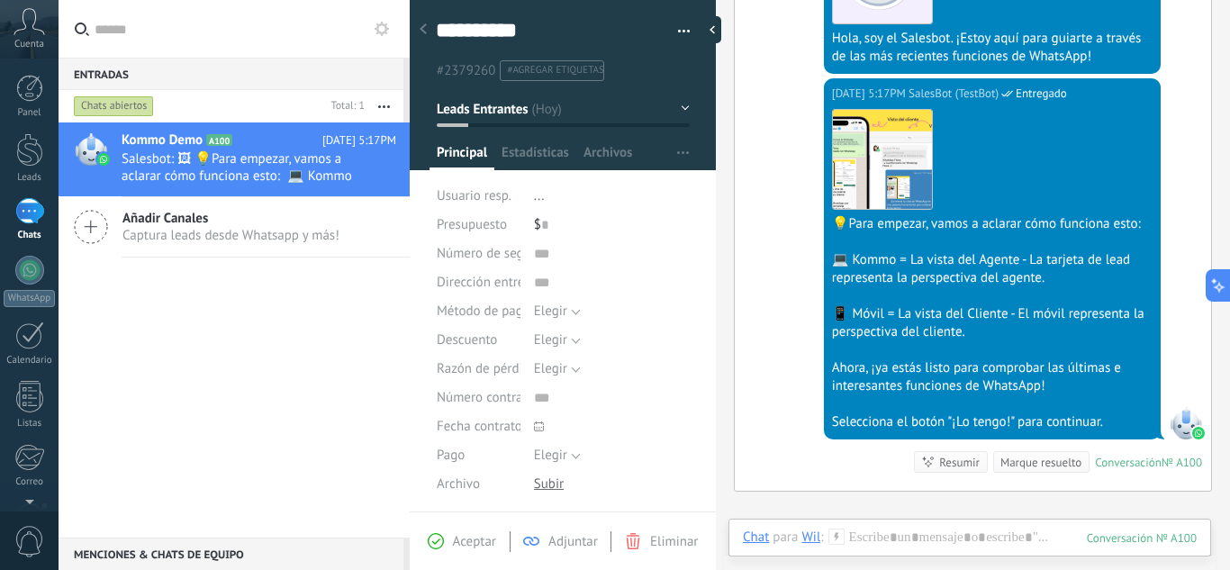
click at [478, 329] on div "Descuento" at bounding box center [479, 340] width 84 height 29
click at [506, 360] on div "Razón de pérdida" at bounding box center [479, 369] width 84 height 29
click at [522, 370] on div "Razón de pérdida Elegir Precio [GEOGRAPHIC_DATA] Cambio de opinión Sin respuest…" at bounding box center [563, 369] width 253 height 29
click at [554, 368] on span "Elegir" at bounding box center [550, 368] width 33 height 17
click at [470, 396] on span "Número contrato" at bounding box center [485, 398] width 97 height 14
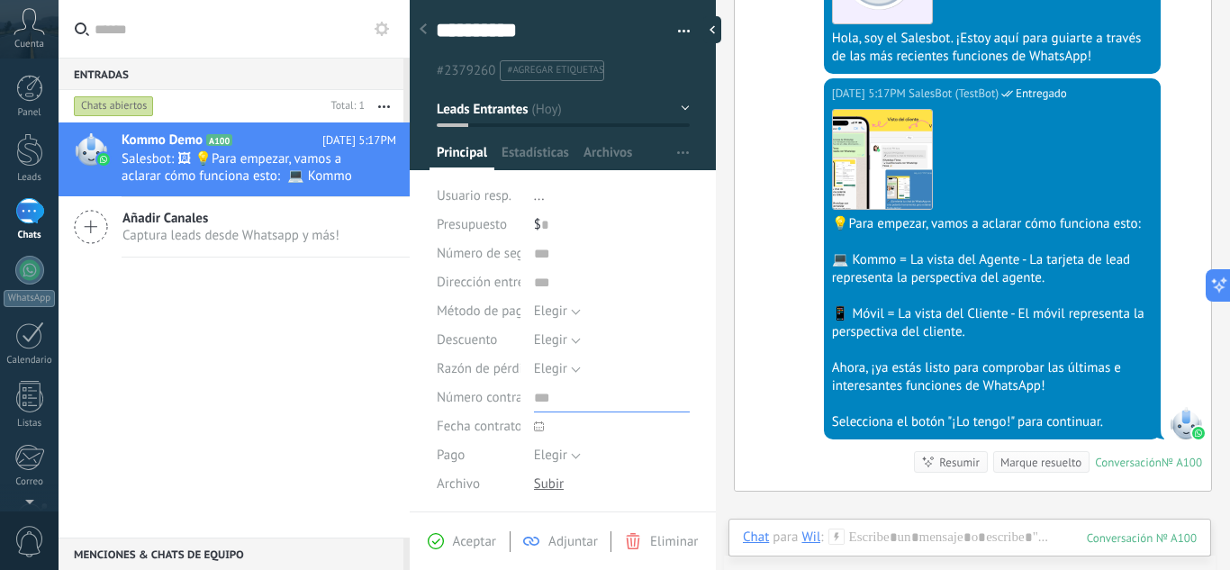
click at [535, 403] on input "text" at bounding box center [612, 398] width 156 height 29
click at [474, 424] on span "Fecha contrato" at bounding box center [480, 427] width 86 height 14
click at [479, 461] on div "Pago" at bounding box center [479, 455] width 84 height 29
click at [477, 550] on div "Aceptar Adjuntar Eliminar" at bounding box center [562, 541] width 297 height 21
click at [475, 545] on span "Aceptar" at bounding box center [474, 541] width 43 height 17
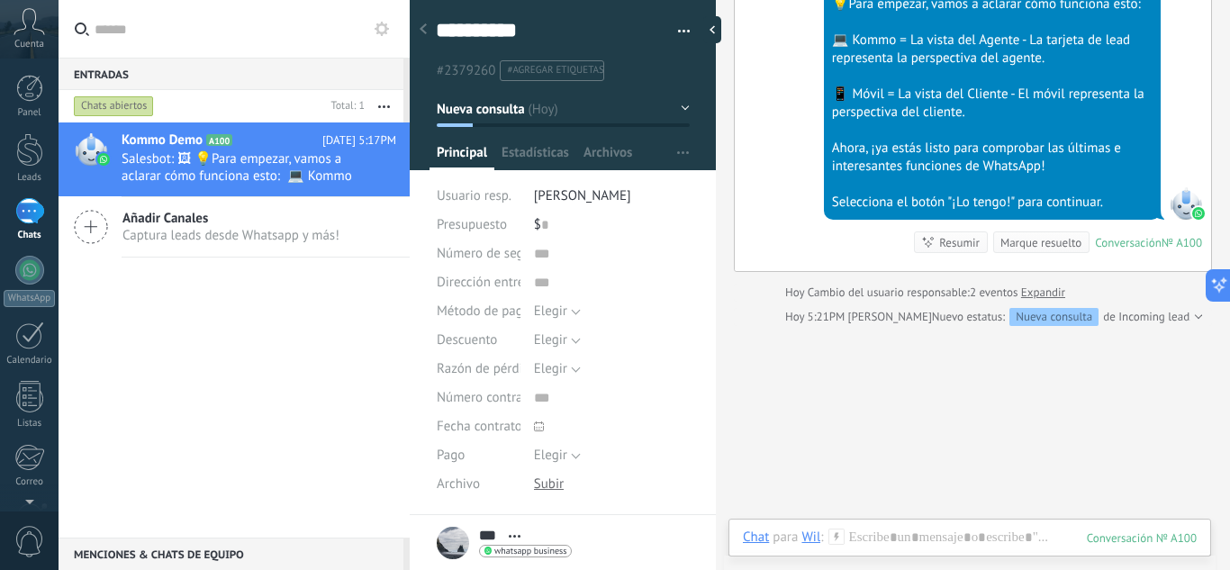
scroll to position [2243, 0]
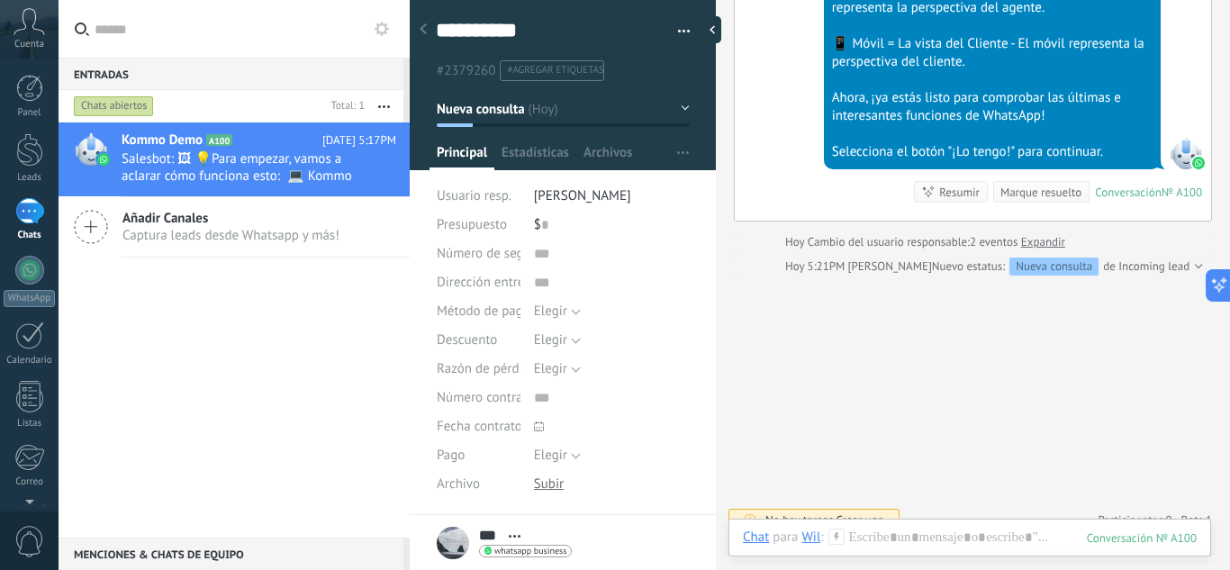
click at [1098, 265] on div "Nueva consulta" at bounding box center [1053, 266] width 89 height 18
click at [1098, 266] on div "Nueva consulta" at bounding box center [1053, 266] width 89 height 18
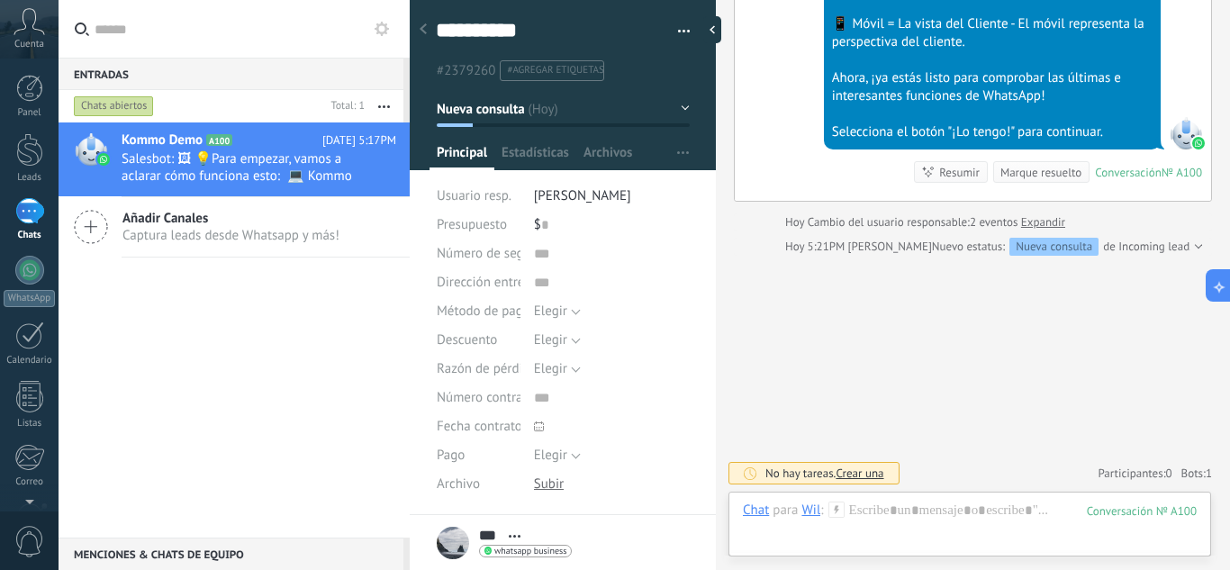
click at [880, 471] on span "Crear una" at bounding box center [859, 472] width 48 height 15
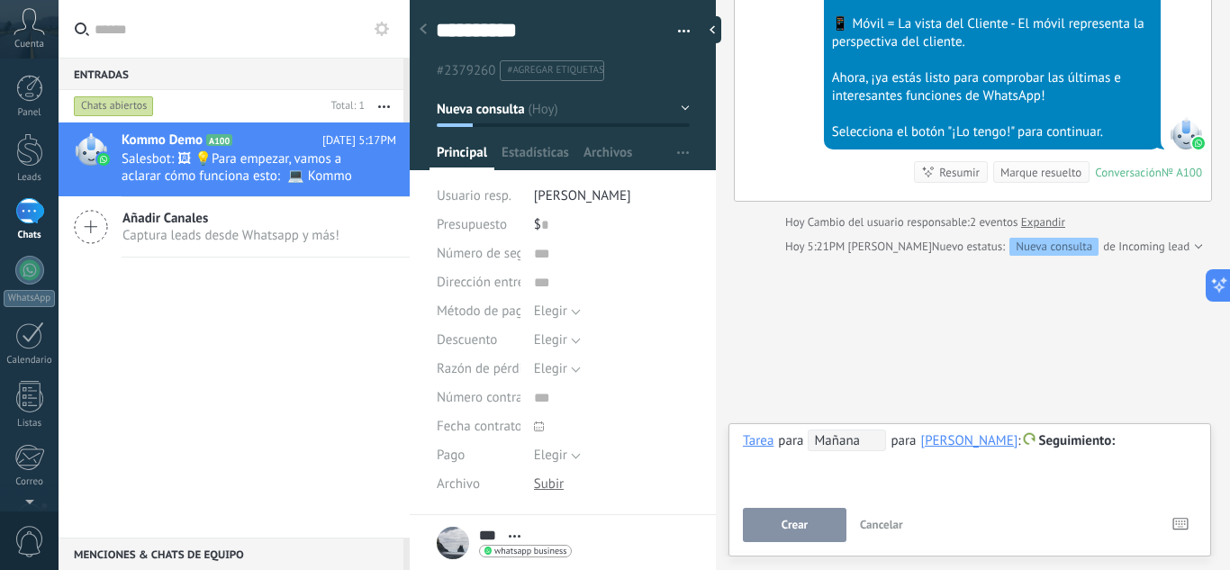
click at [879, 470] on div "**********" at bounding box center [970, 461] width 454 height 65
drag, startPoint x: 950, startPoint y: 487, endPoint x: 937, endPoint y: 493, distance: 14.1
click at [946, 490] on div "**********" at bounding box center [970, 461] width 454 height 65
click at [821, 516] on button "Crear" at bounding box center [795, 525] width 104 height 34
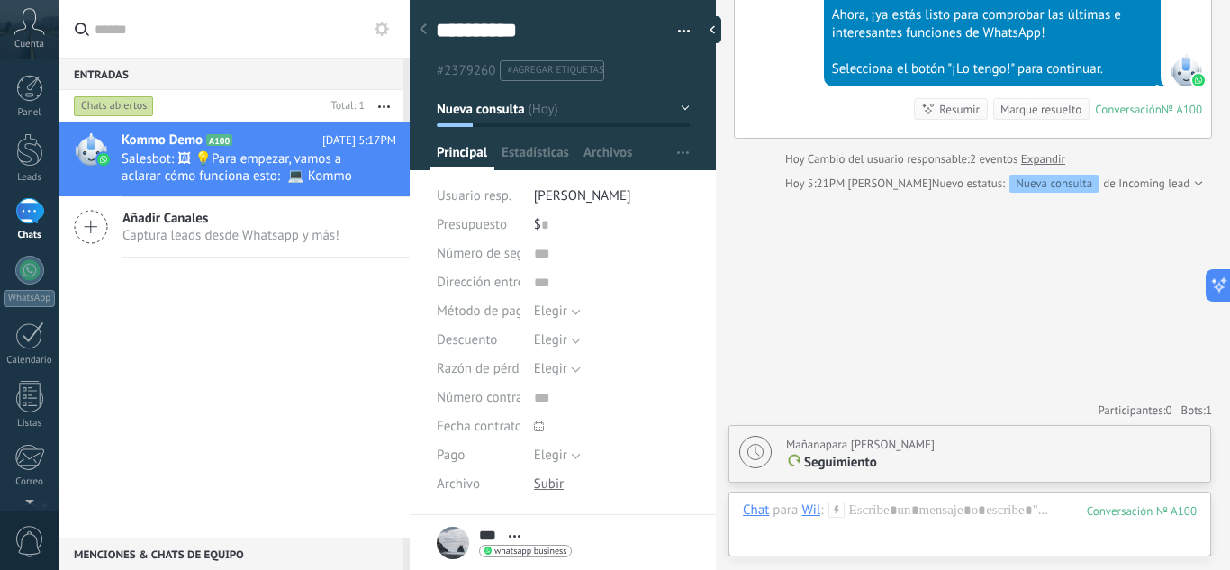
click at [1184, 409] on span "Bots: 1" at bounding box center [1196, 409] width 31 height 15
click at [934, 444] on div "[DATE] para [PERSON_NAME]" at bounding box center [860, 445] width 149 height 18
type textarea "**********"
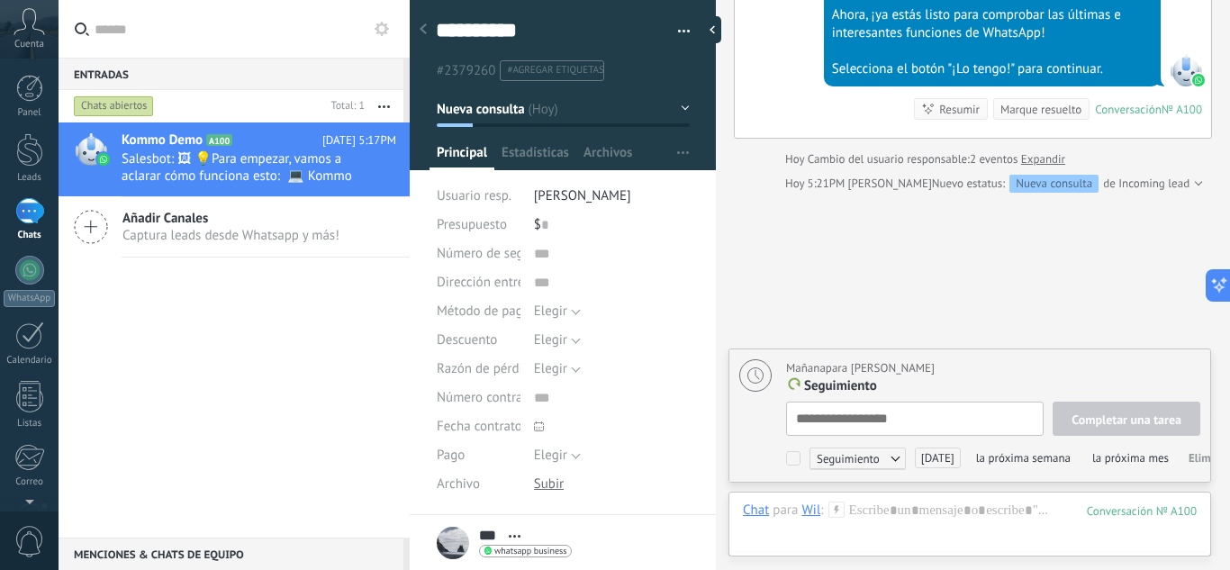
scroll to position [18, 0]
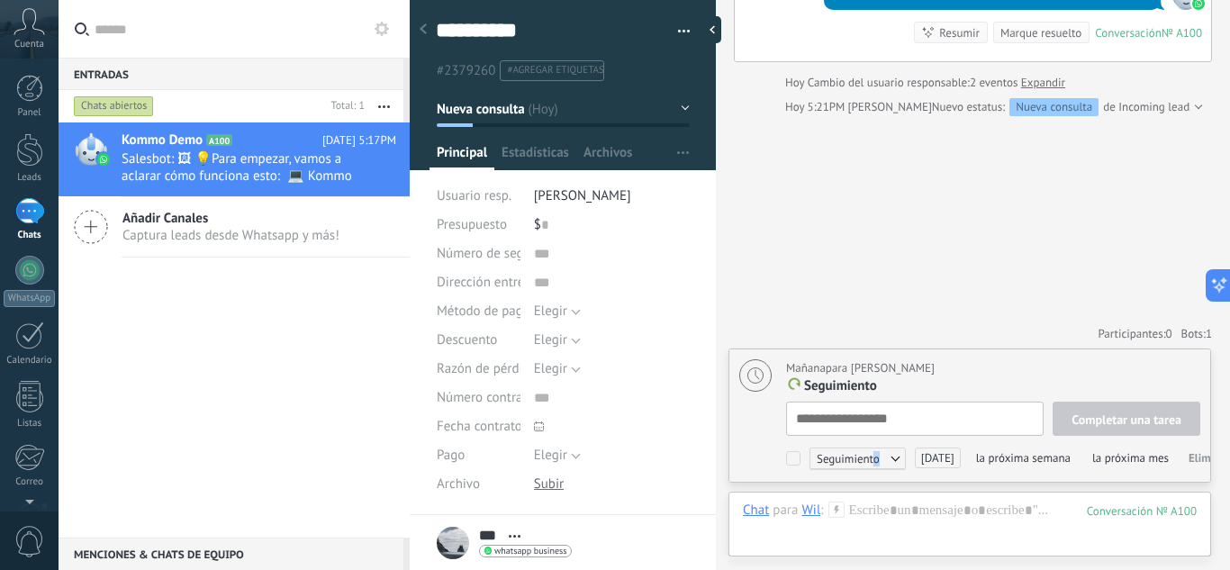
click at [874, 466] on span "Seguimiento" at bounding box center [857, 458] width 96 height 22
click at [946, 276] on div at bounding box center [615, 285] width 1230 height 570
drag, startPoint x: 1016, startPoint y: 397, endPoint x: 1044, endPoint y: 381, distance: 32.3
click at [1017, 396] on div "[DATE] para [PERSON_NAME] Seguimiento Completar una tarea Seguimiento Seguimien…" at bounding box center [969, 415] width 481 height 132
click at [1052, 376] on div "[DATE] para [PERSON_NAME]" at bounding box center [993, 368] width 414 height 18
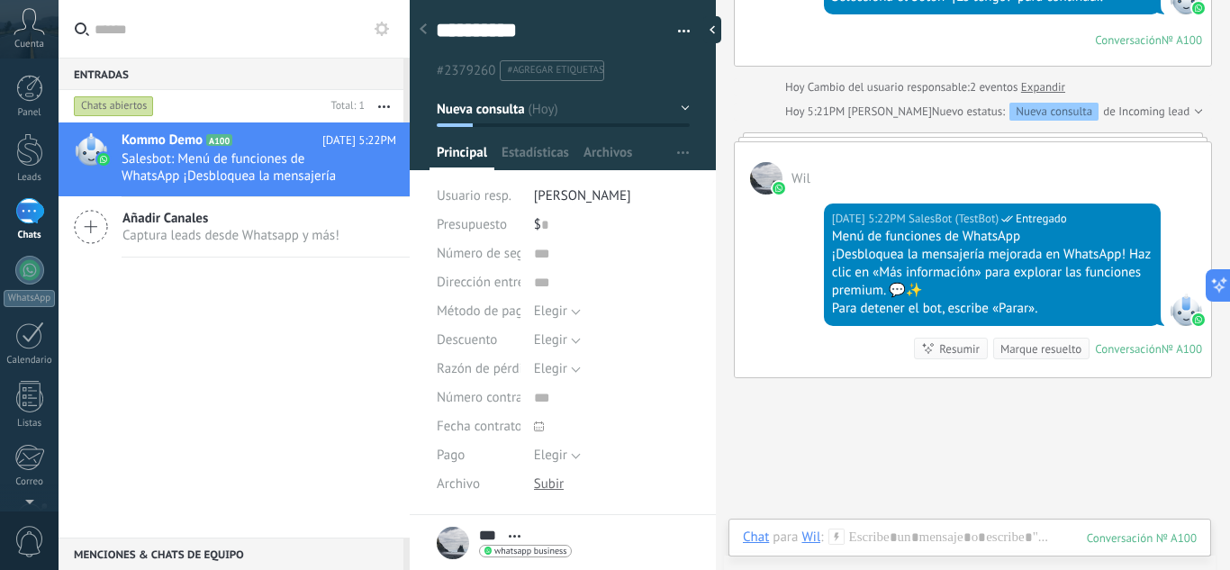
scroll to position [2387, 0]
